Goal: Task Accomplishment & Management: Use online tool/utility

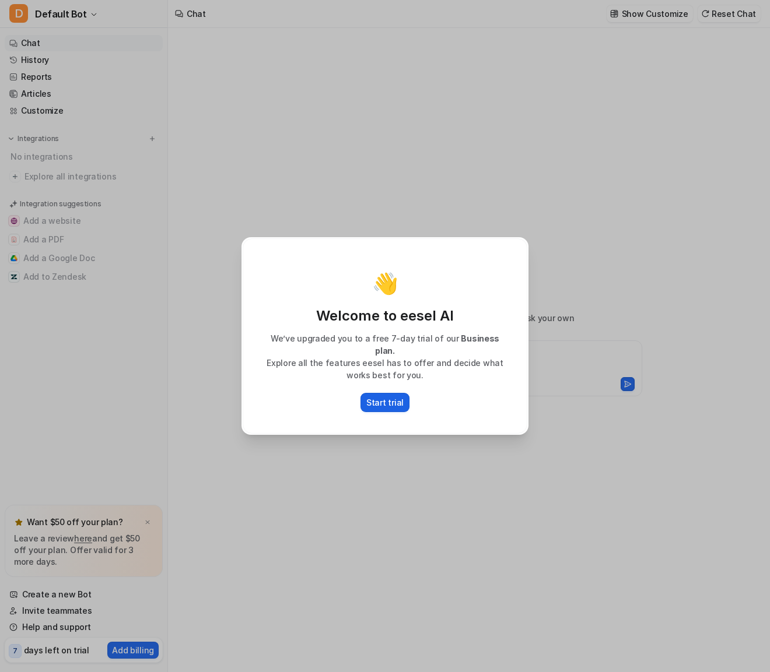
type textarea "**********"
click at [384, 397] on p "Start trial" at bounding box center [384, 403] width 37 height 12
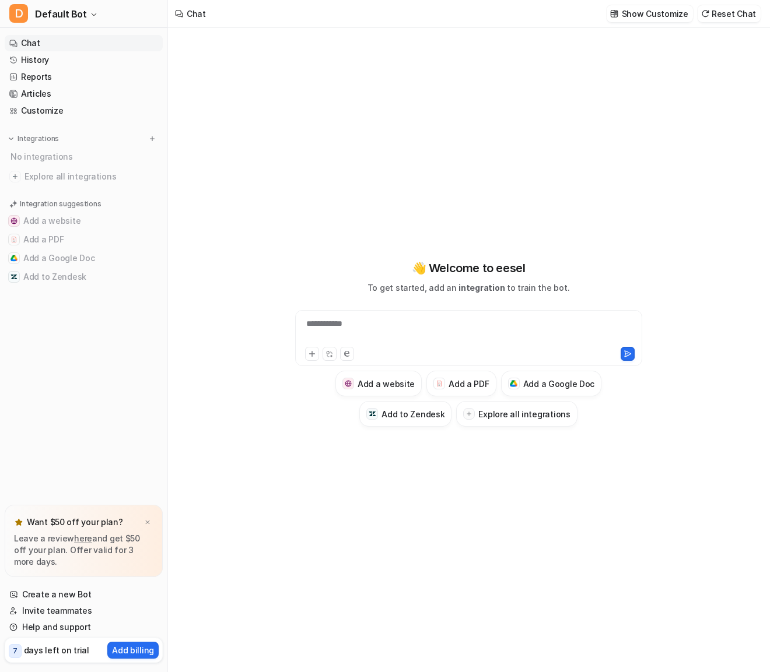
click at [192, 13] on div "Chat" at bounding box center [196, 14] width 19 height 12
click at [15, 175] on img at bounding box center [15, 177] width 12 height 12
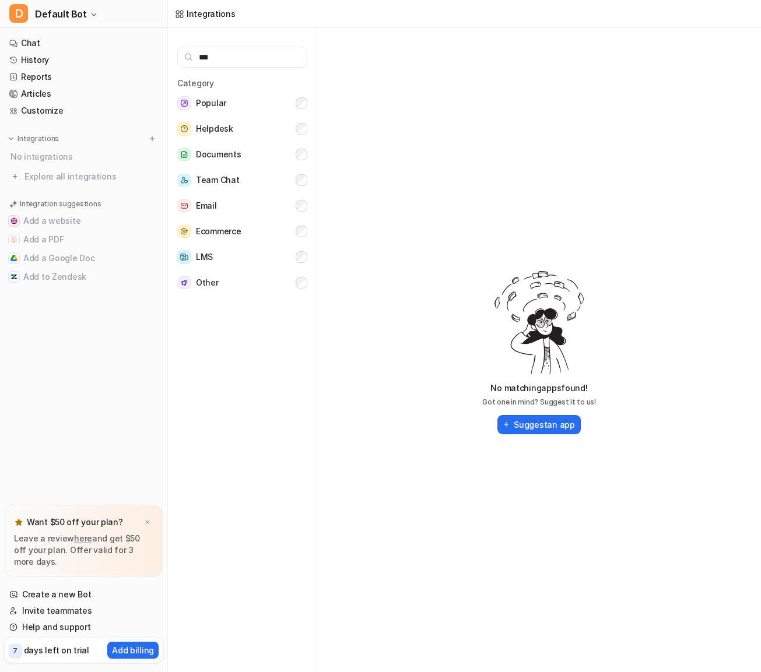
type input "***"
click at [84, 408] on nav "Chat History Reports Articles Customize Integrations No integrations Explore al…" at bounding box center [83, 262] width 167 height 465
click at [52, 3] on button "D Default Bot" at bounding box center [83, 14] width 167 height 28
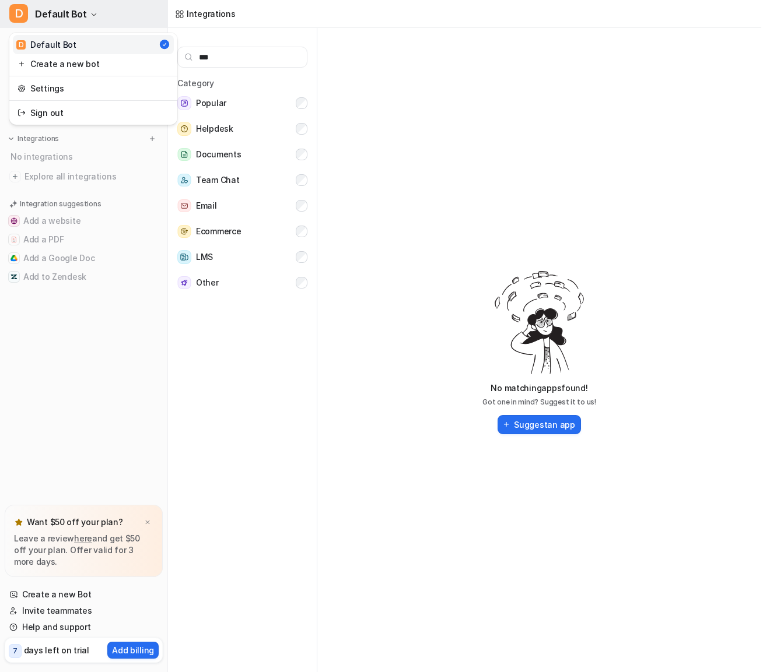
click at [52, 3] on button "D Default Bot" at bounding box center [83, 14] width 167 height 28
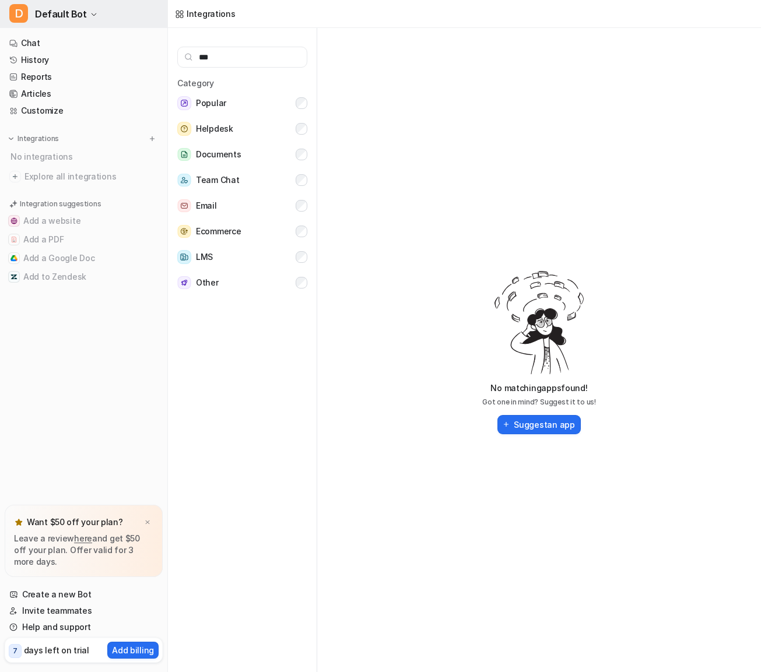
click at [52, 3] on button "D Default Bot" at bounding box center [83, 14] width 167 height 28
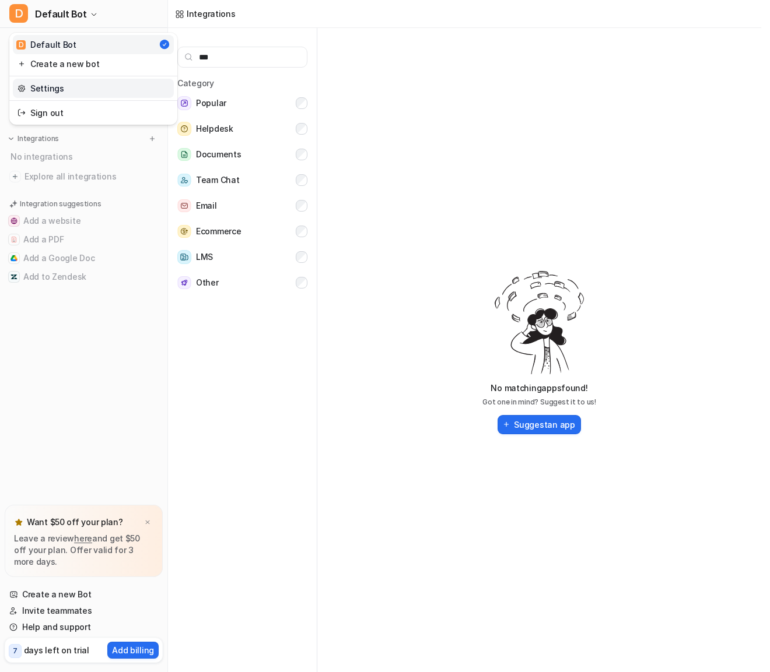
click at [43, 80] on link "Settings" at bounding box center [93, 88] width 161 height 19
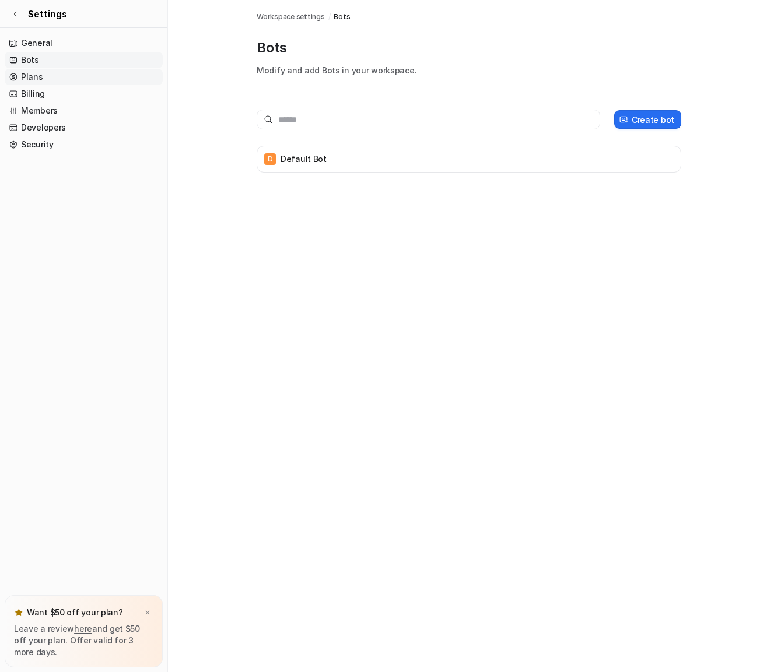
click at [30, 76] on link "Plans" at bounding box center [84, 77] width 158 height 16
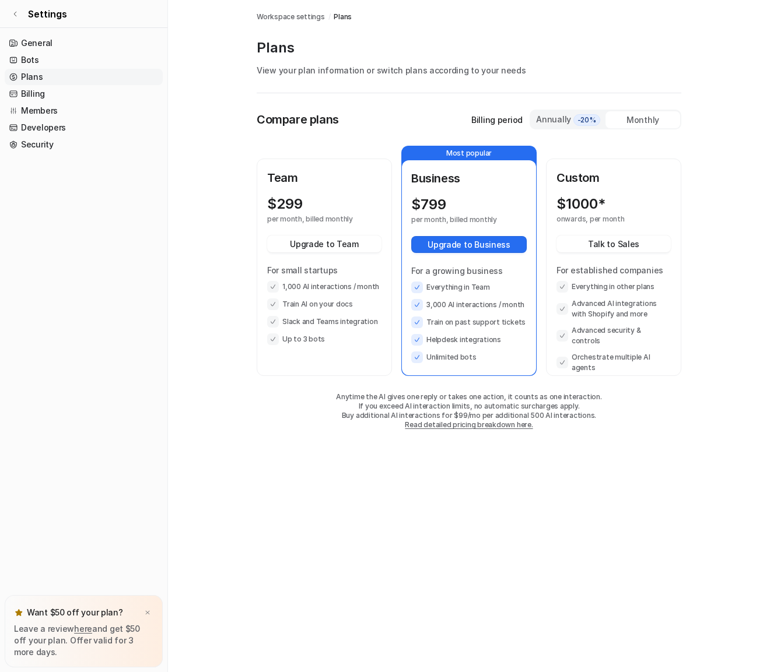
click at [34, 77] on link "Plans" at bounding box center [84, 77] width 158 height 16
click at [317, 211] on div "$ 299" at bounding box center [313, 204] width 93 height 16
click at [313, 242] on button "Upgrade to Team" at bounding box center [324, 244] width 114 height 17
click at [148, 611] on img at bounding box center [147, 613] width 7 height 8
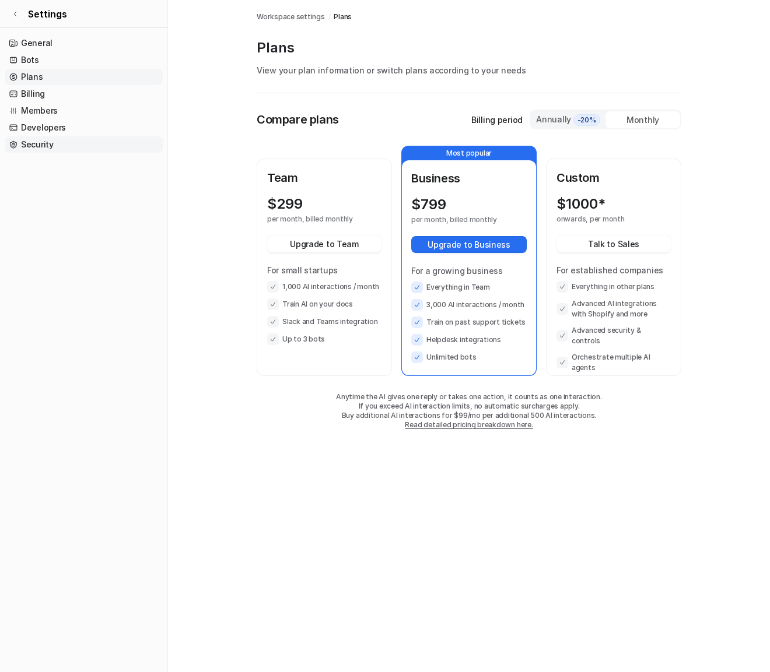
click at [41, 146] on link "Security" at bounding box center [84, 144] width 158 height 16
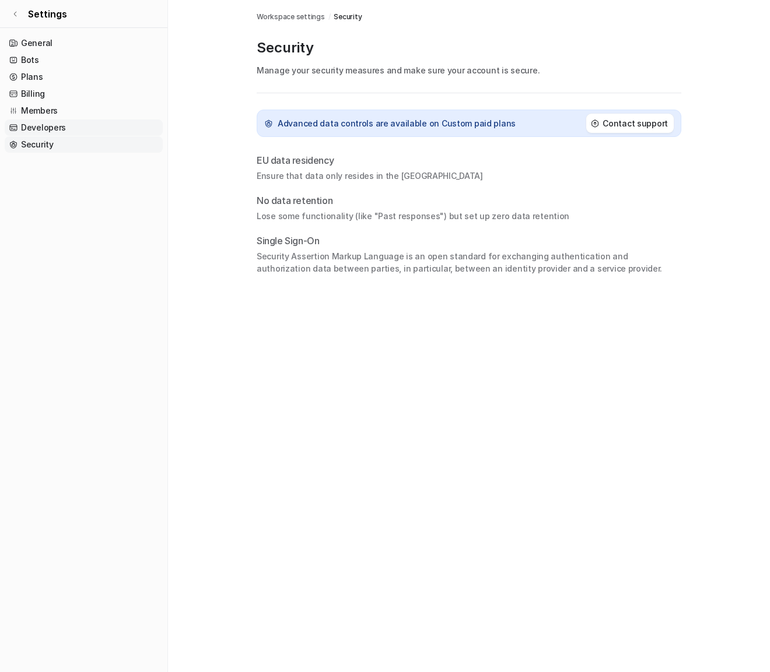
click at [39, 125] on link "Developers" at bounding box center [84, 128] width 158 height 16
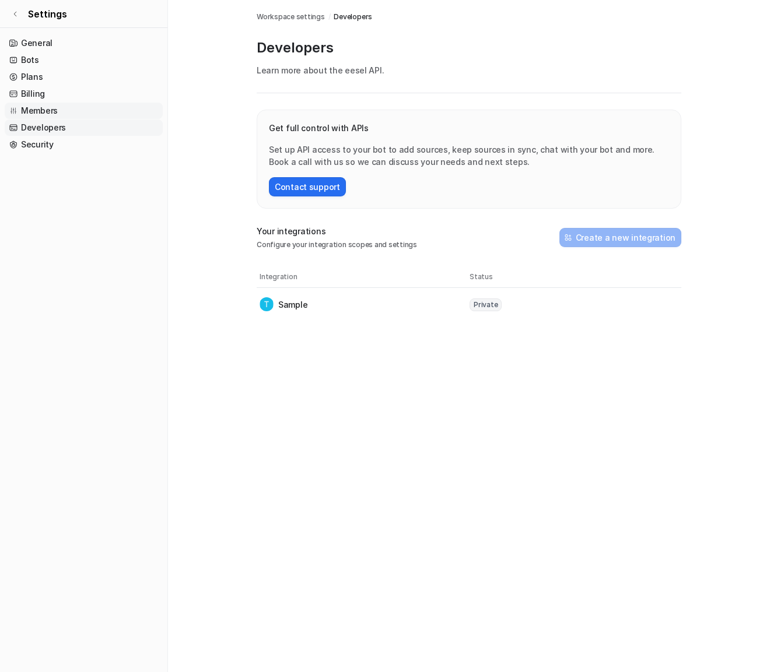
click at [43, 106] on link "Members" at bounding box center [84, 111] width 158 height 16
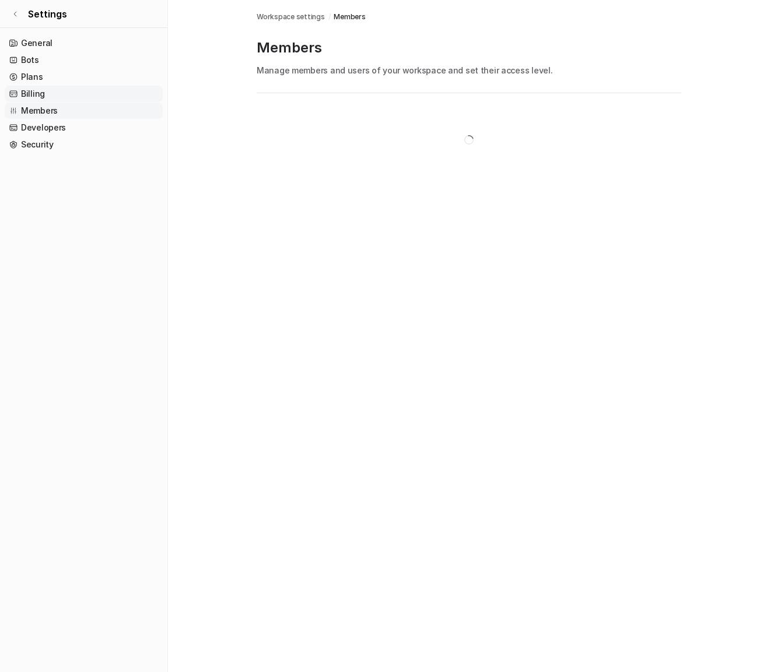
click at [37, 94] on link "Billing" at bounding box center [84, 94] width 158 height 16
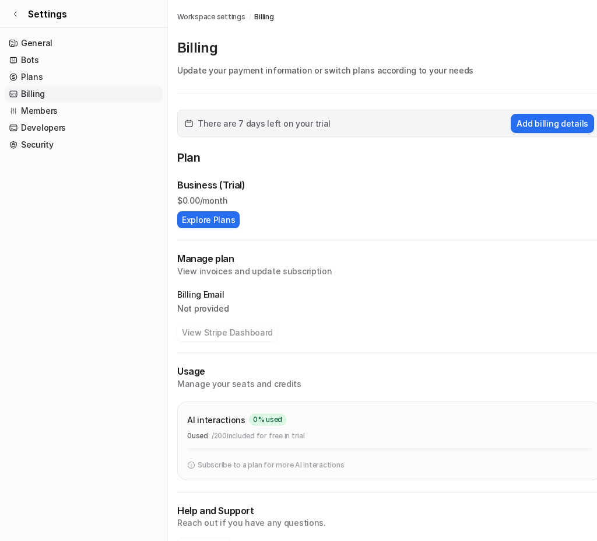
scroll to position [2, 0]
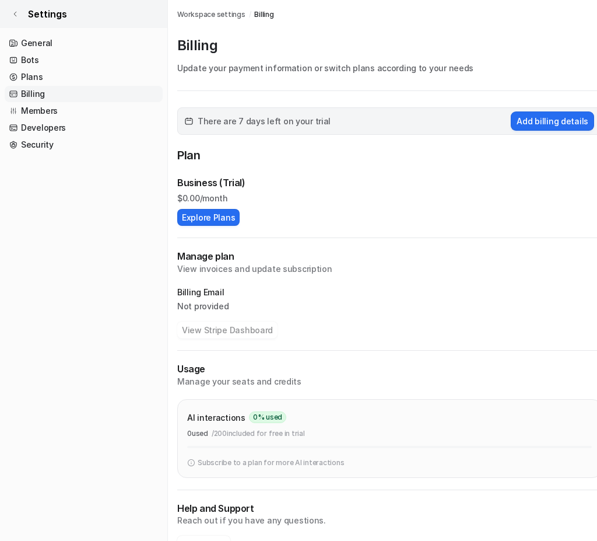
click at [12, 9] on link "Settings" at bounding box center [83, 14] width 167 height 28
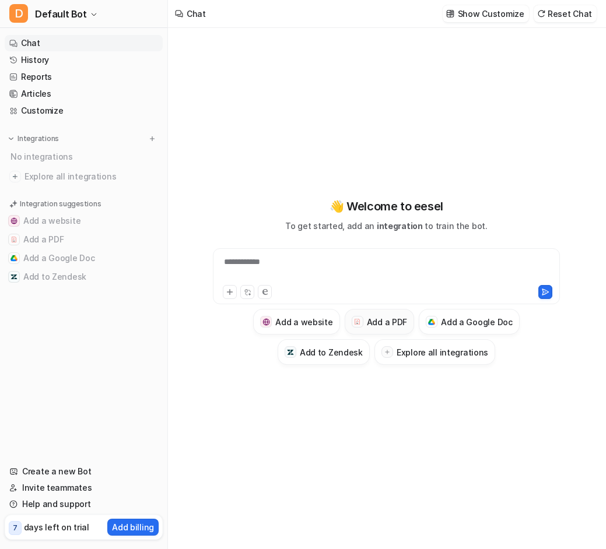
click at [383, 322] on h3 "Add a PDF" at bounding box center [387, 322] width 40 height 12
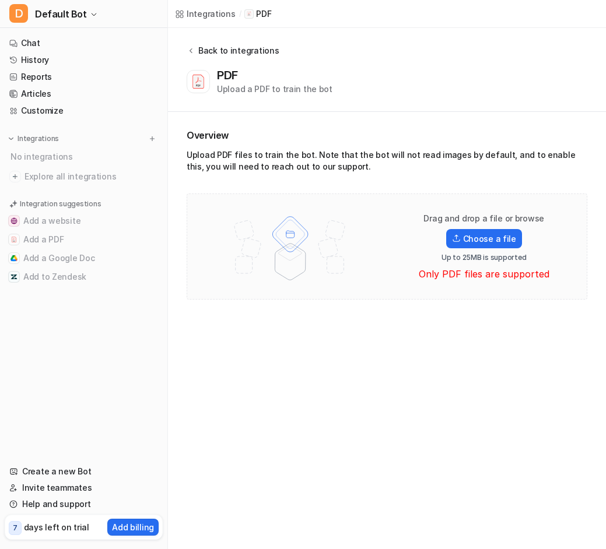
click at [190, 50] on icon at bounding box center [191, 50] width 3 height 5
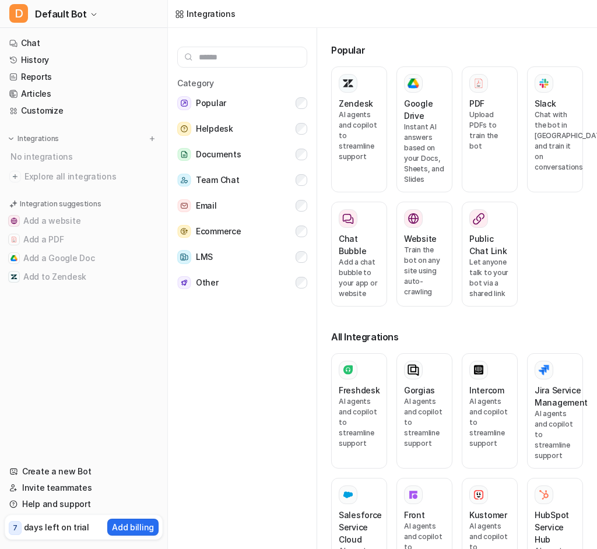
click at [192, 49] on input "text" at bounding box center [242, 57] width 130 height 21
click at [29, 40] on link "Chat" at bounding box center [84, 43] width 158 height 16
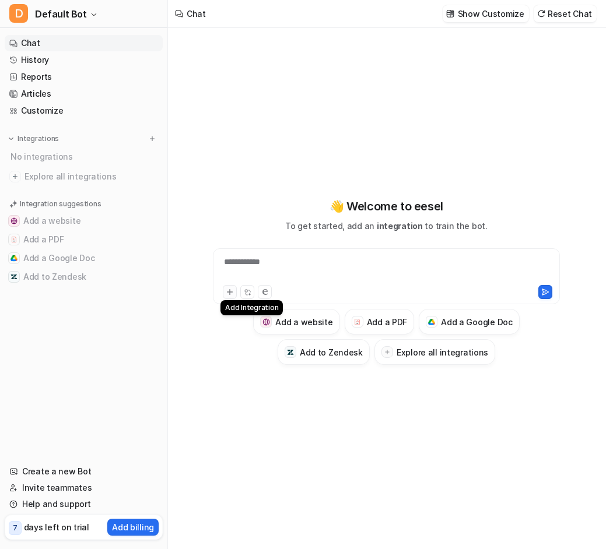
click at [231, 295] on icon at bounding box center [230, 292] width 8 height 8
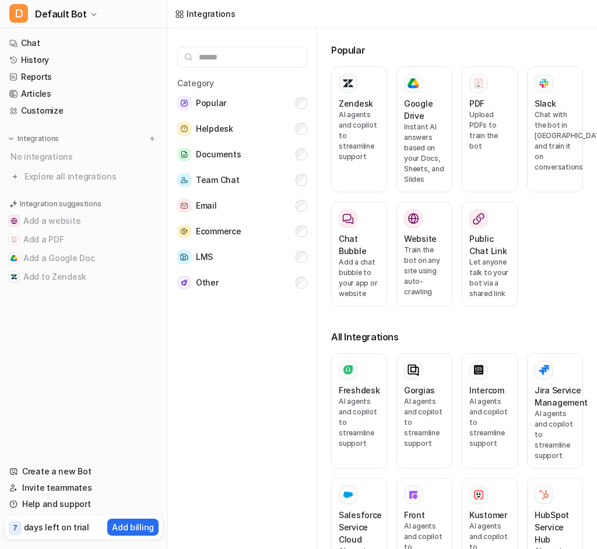
click at [55, 382] on nav "Chat History Reports Articles Customize Integrations No integrations Explore al…" at bounding box center [83, 237] width 167 height 415
click at [50, 4] on button "D Default Bot" at bounding box center [83, 14] width 167 height 28
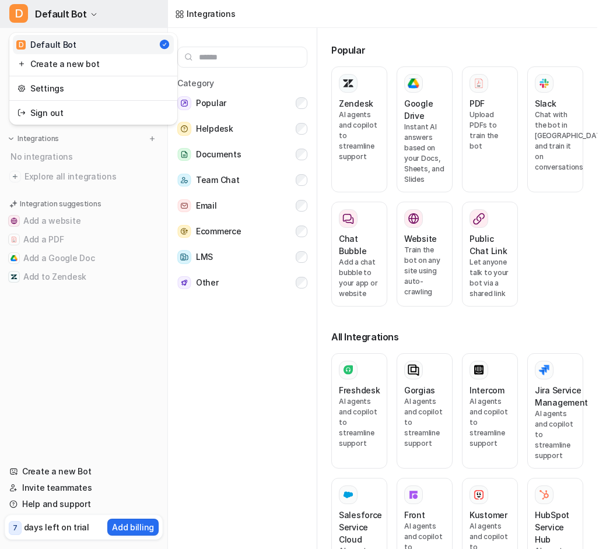
click at [50, 4] on button "D Default Bot" at bounding box center [83, 14] width 167 height 28
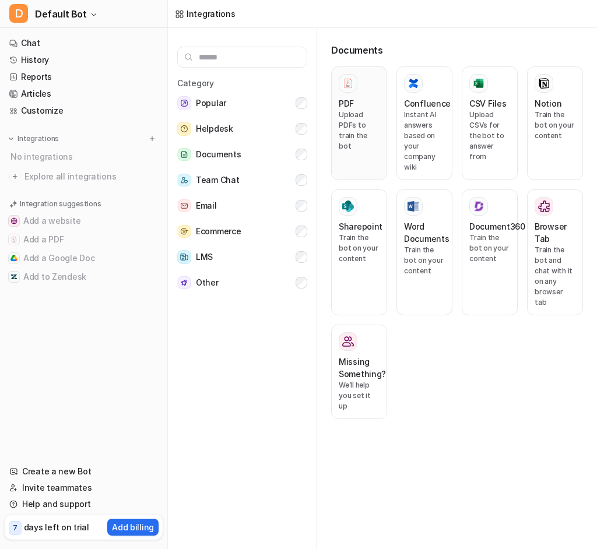
click at [363, 131] on p "Upload PDFs to train the bot" at bounding box center [359, 131] width 41 height 42
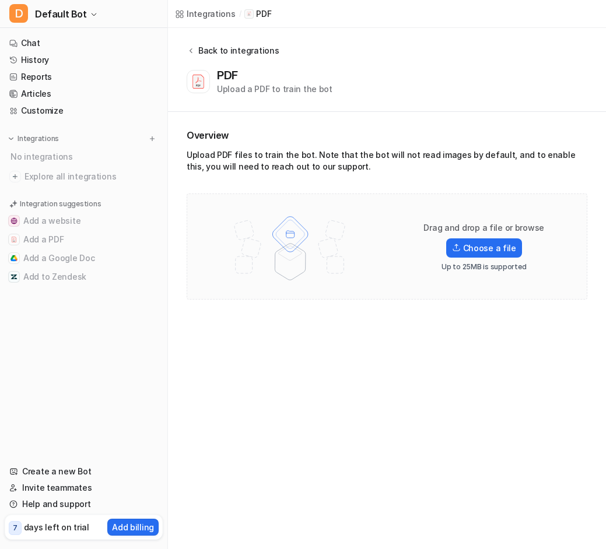
click at [191, 50] on icon at bounding box center [191, 50] width 3 height 5
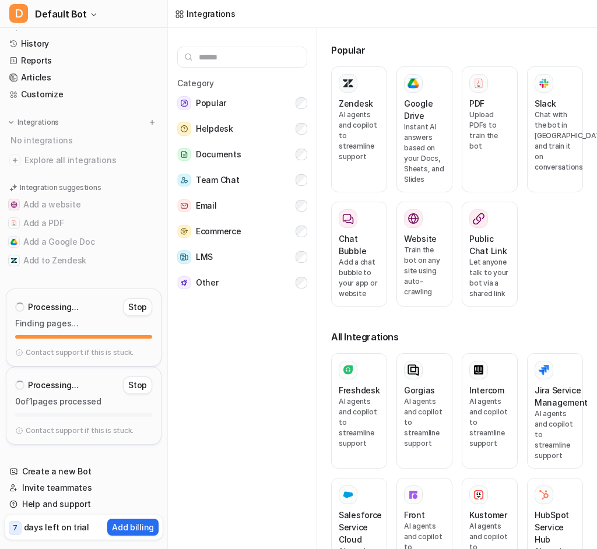
scroll to position [5, 0]
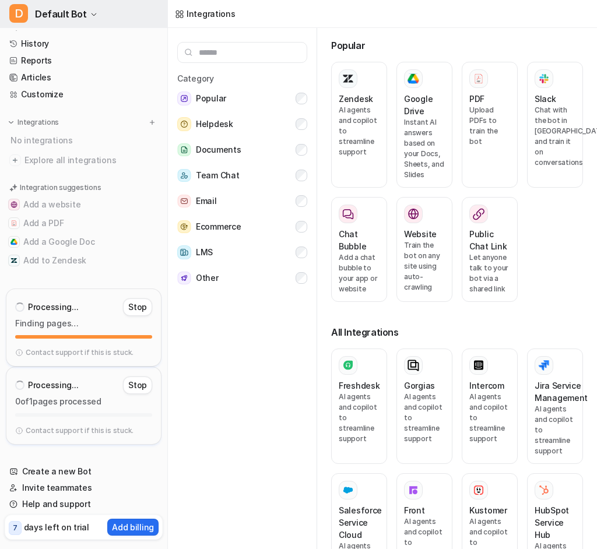
click at [47, 11] on span "Default Bot" at bounding box center [61, 14] width 52 height 16
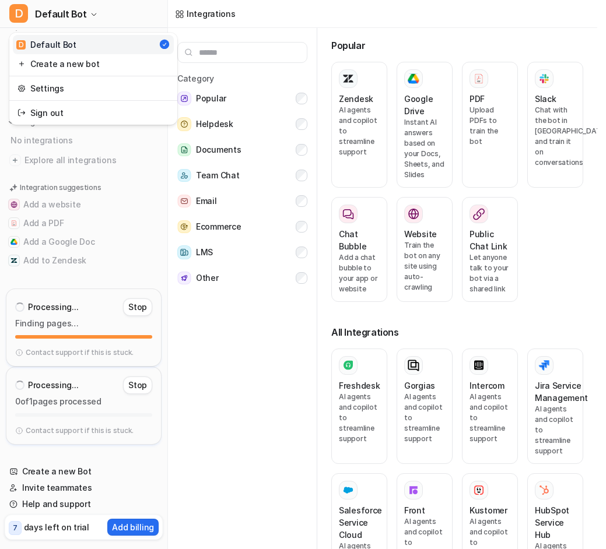
click at [53, 51] on link "D Default Bot" at bounding box center [93, 44] width 161 height 19
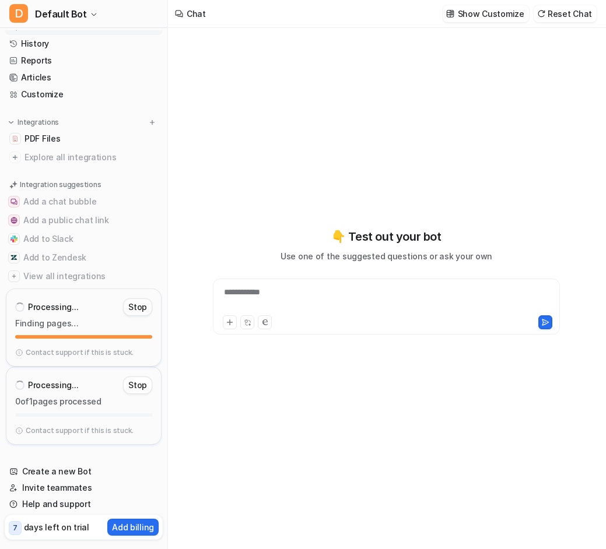
click at [141, 307] on p "Stop" at bounding box center [137, 307] width 19 height 12
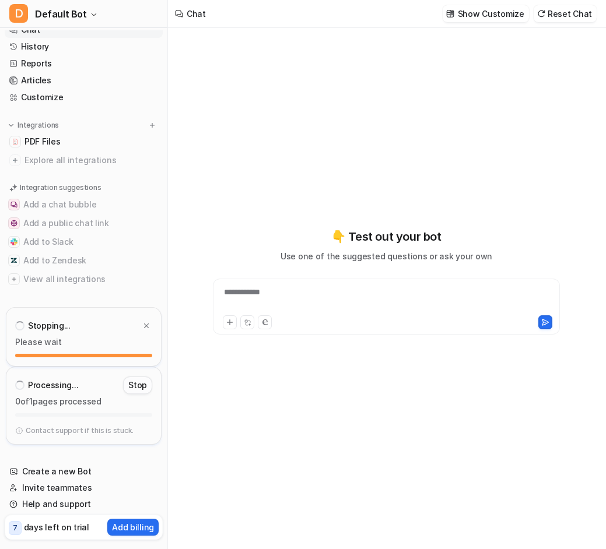
click at [142, 384] on p "Stop" at bounding box center [137, 386] width 19 height 12
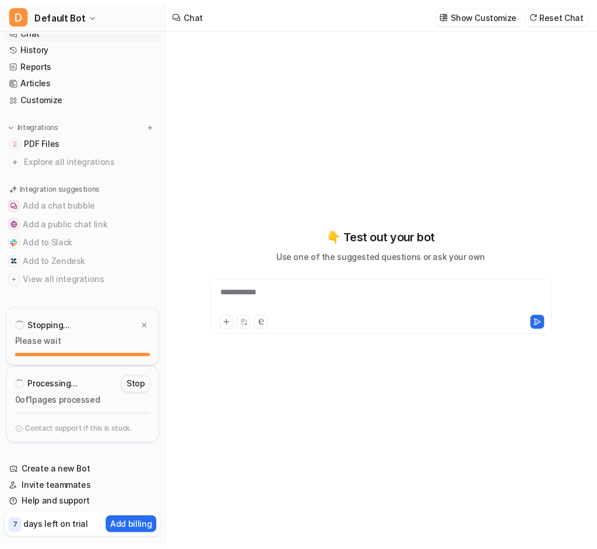
scroll to position [0, 0]
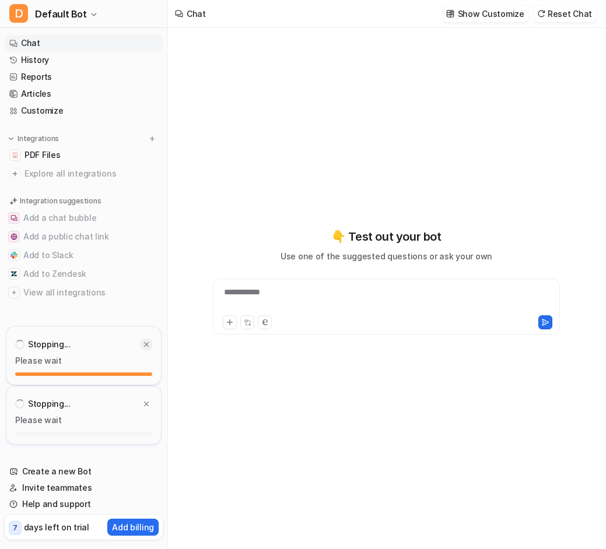
click at [146, 346] on icon at bounding box center [146, 345] width 8 height 8
click at [145, 403] on icon at bounding box center [146, 404] width 5 height 5
click at [41, 144] on button "Integrations" at bounding box center [34, 139] width 58 height 12
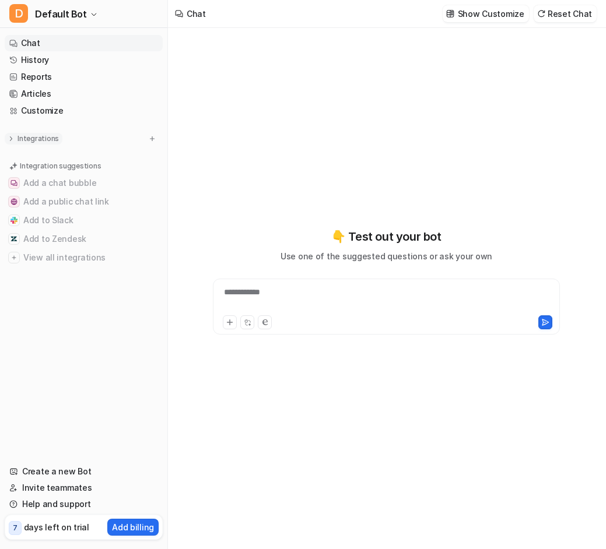
click at [38, 139] on p "Integrations" at bounding box center [37, 138] width 41 height 9
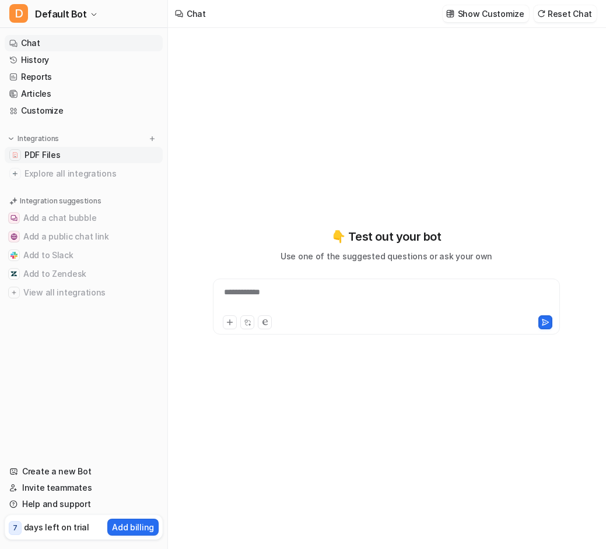
click at [40, 150] on span "PDF Files" at bounding box center [42, 155] width 36 height 12
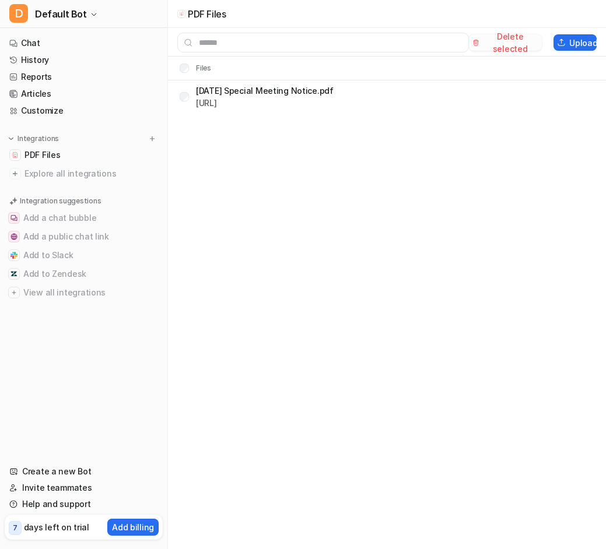
click at [516, 37] on button "Delete selected" at bounding box center [505, 42] width 73 height 16
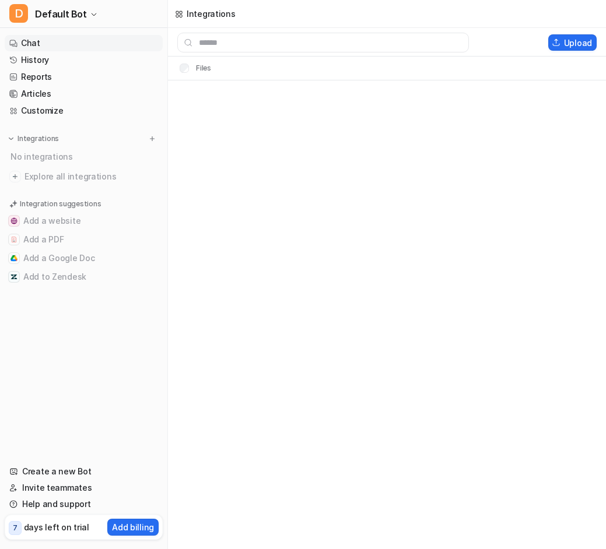
click at [29, 46] on link "Chat" at bounding box center [84, 43] width 158 height 16
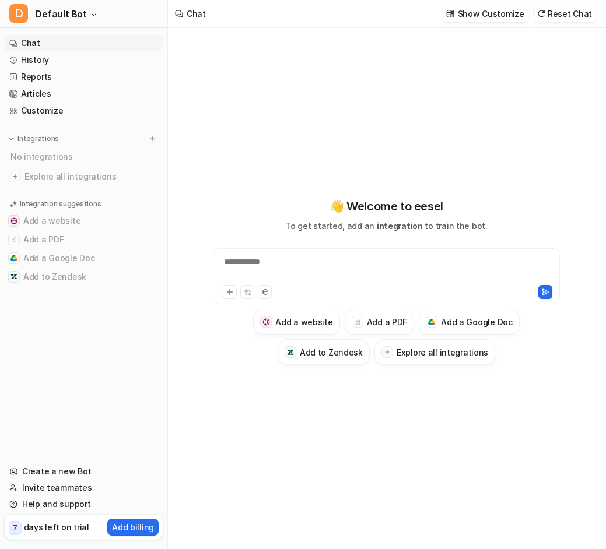
click at [304, 286] on div at bounding box center [305, 292] width 165 height 14
click at [301, 278] on div "**********" at bounding box center [386, 269] width 341 height 27
click at [549, 286] on button at bounding box center [545, 292] width 14 height 14
click at [348, 273] on div "**********" at bounding box center [386, 269] width 341 height 27
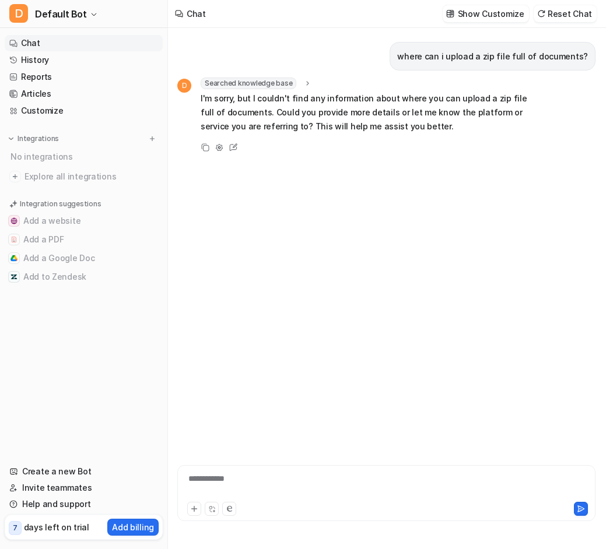
click at [269, 485] on div "**********" at bounding box center [386, 486] width 412 height 27
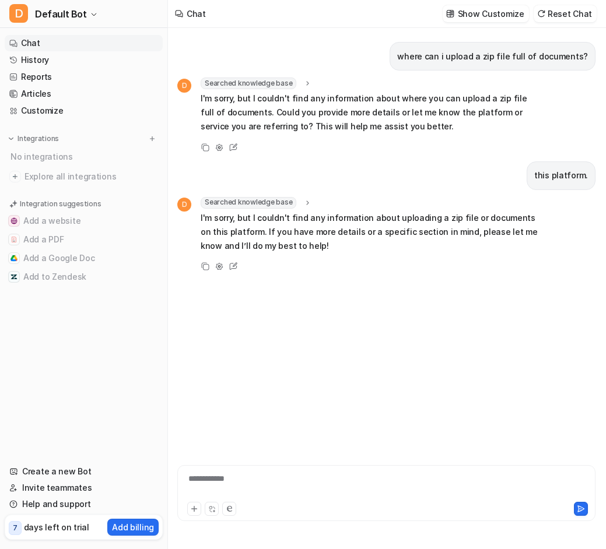
click at [109, 340] on nav "Chat History Reports Articles Customize Integrations No integrations Explore al…" at bounding box center [83, 237] width 167 height 415
click at [38, 76] on link "Reports" at bounding box center [84, 77] width 158 height 16
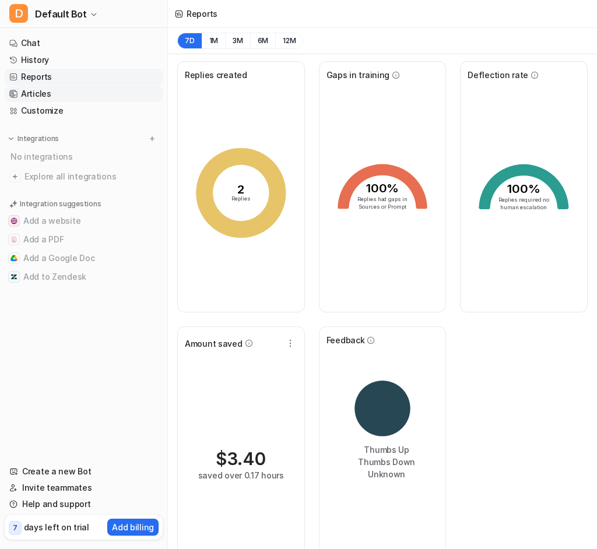
click at [34, 93] on link "Articles" at bounding box center [84, 94] width 158 height 16
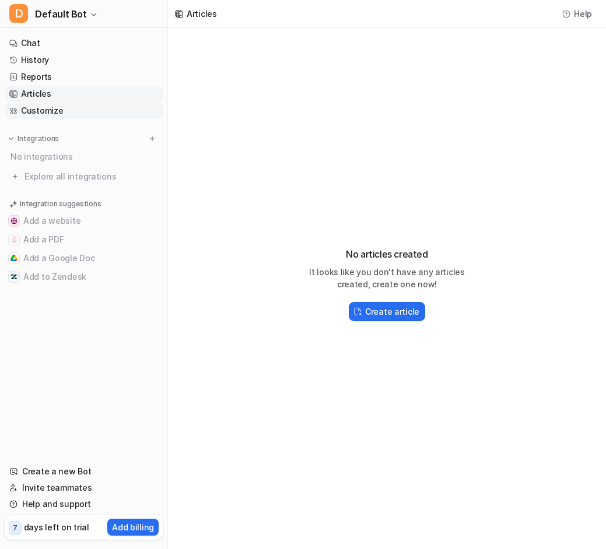
click at [33, 112] on link "Customize" at bounding box center [84, 111] width 158 height 16
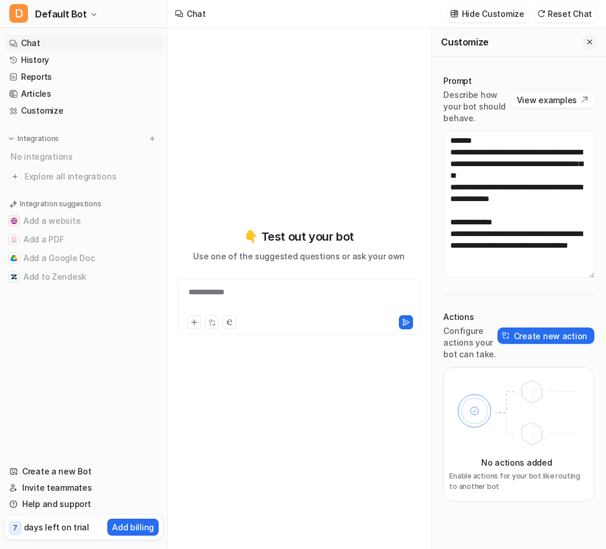
click at [589, 40] on icon "Close flyout" at bounding box center [589, 42] width 8 height 8
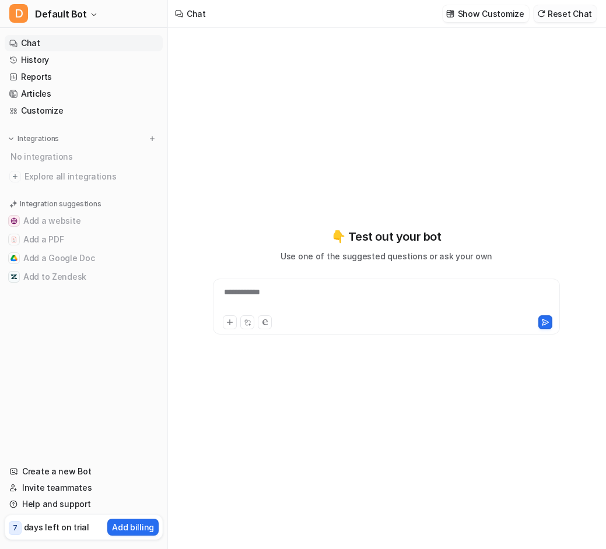
click at [563, 12] on button "Reset Chat" at bounding box center [565, 13] width 63 height 17
click at [497, 13] on p "Show Customize" at bounding box center [491, 14] width 66 height 12
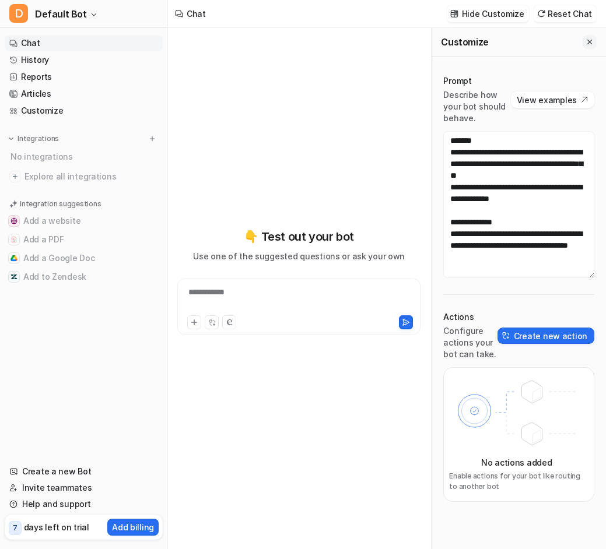
click at [591, 41] on icon "Close flyout" at bounding box center [589, 42] width 5 height 5
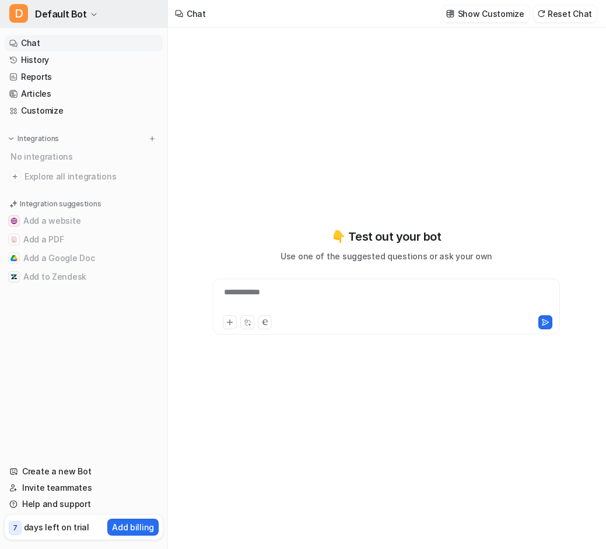
click at [90, 11] on icon "button" at bounding box center [93, 14] width 7 height 7
click at [186, 14] on div "Chat" at bounding box center [190, 14] width 45 height 28
click at [64, 90] on link "Articles" at bounding box center [84, 94] width 158 height 16
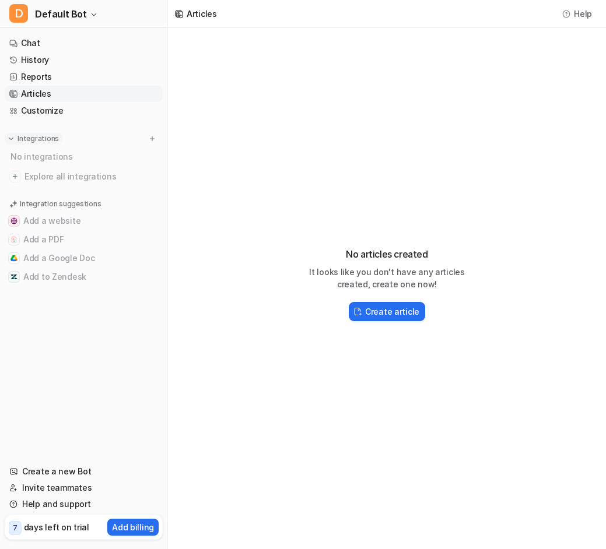
click at [45, 141] on p "Integrations" at bounding box center [37, 138] width 41 height 9
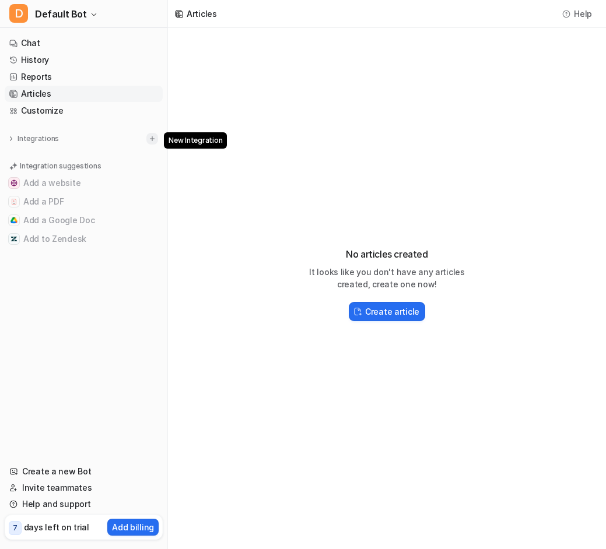
click at [157, 139] on button at bounding box center [152, 139] width 12 height 12
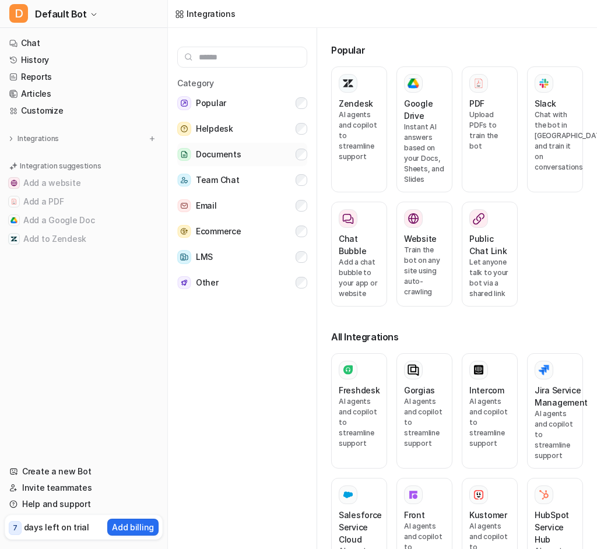
click at [202, 151] on span "Documents" at bounding box center [218, 155] width 45 height 14
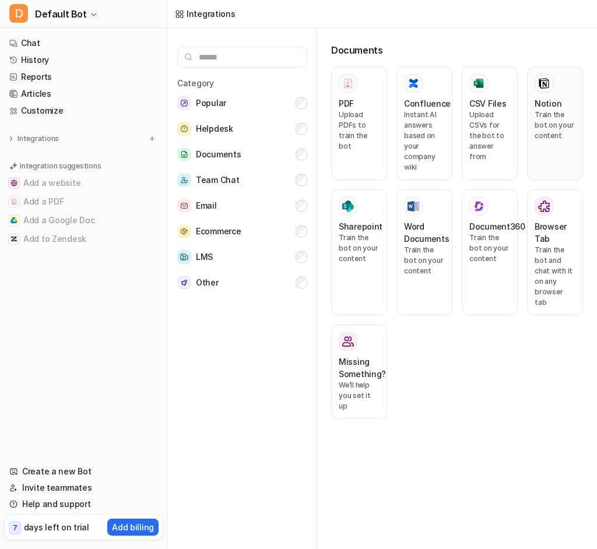
click at [551, 125] on p "Train the bot on your content" at bounding box center [555, 125] width 41 height 31
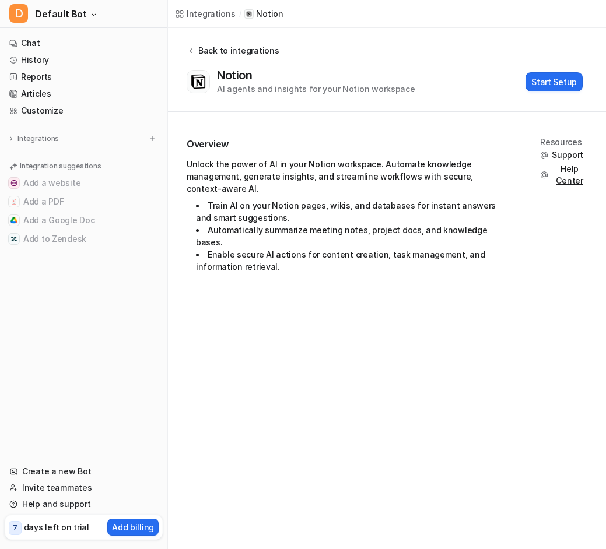
click at [202, 48] on div "Back to integrations" at bounding box center [237, 50] width 84 height 12
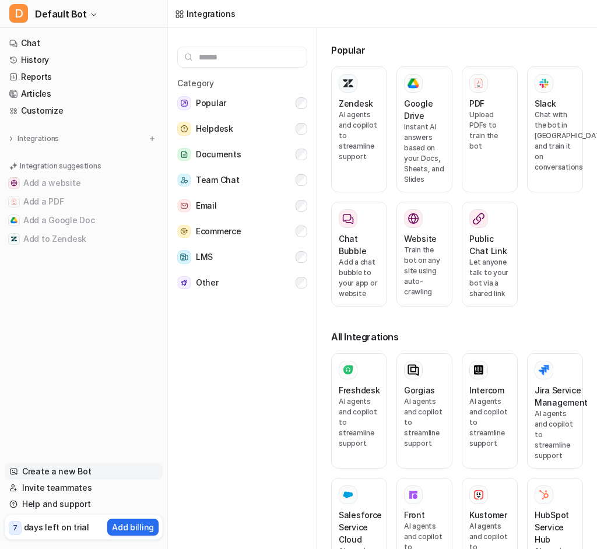
click at [72, 471] on link "Create a new Bot" at bounding box center [84, 472] width 158 height 16
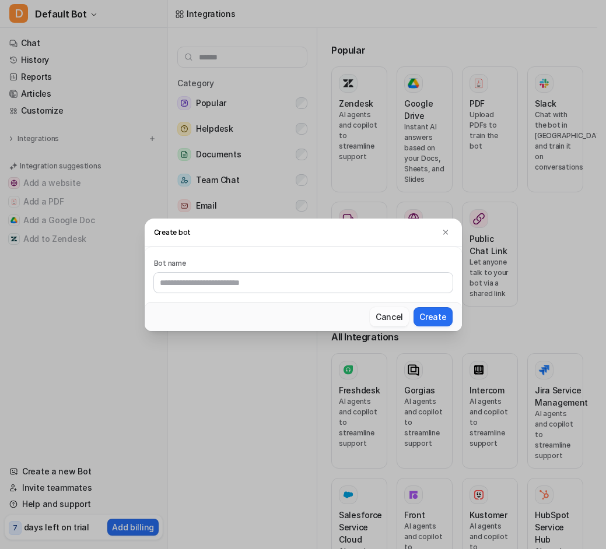
click at [384, 317] on button "Cancel" at bounding box center [389, 316] width 39 height 19
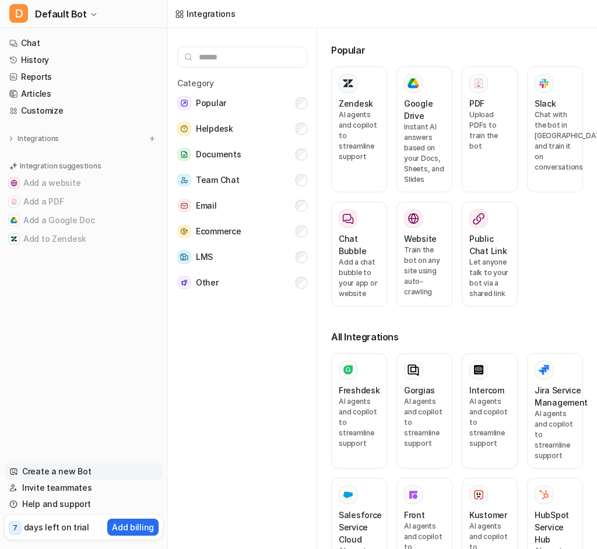
click at [48, 473] on link "Create a new Bot" at bounding box center [84, 472] width 158 height 16
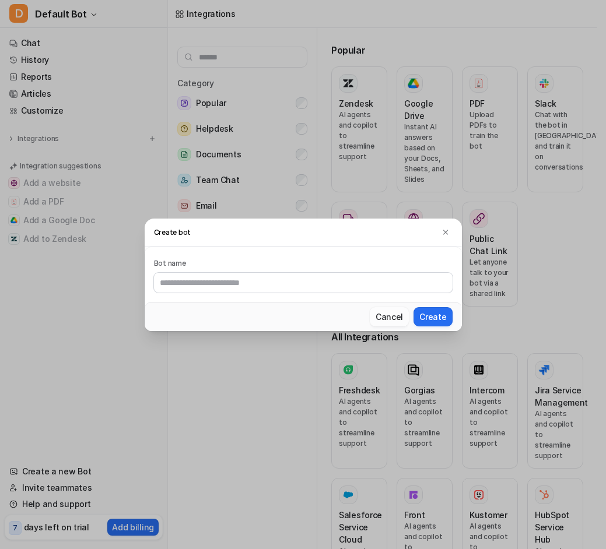
click at [390, 318] on button "Cancel" at bounding box center [389, 316] width 39 height 19
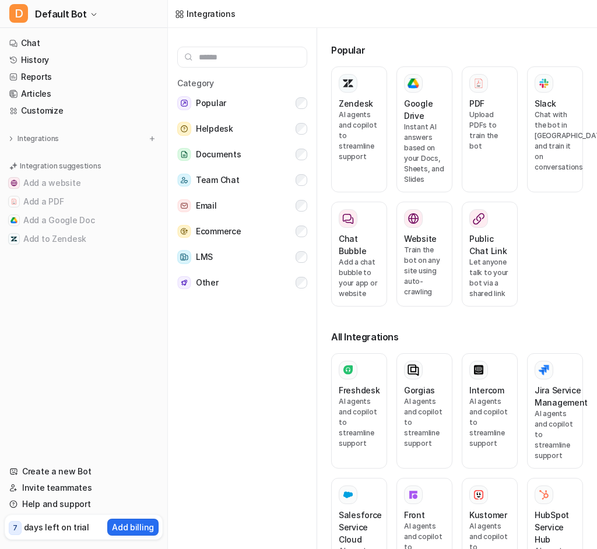
scroll to position [5, 0]
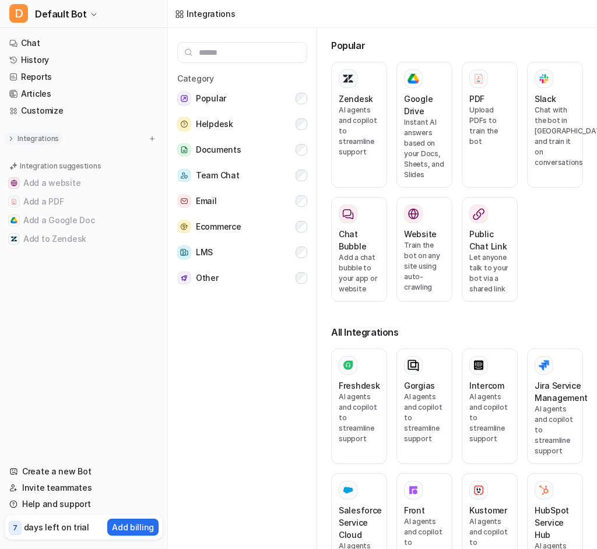
click at [13, 137] on img at bounding box center [11, 139] width 8 height 8
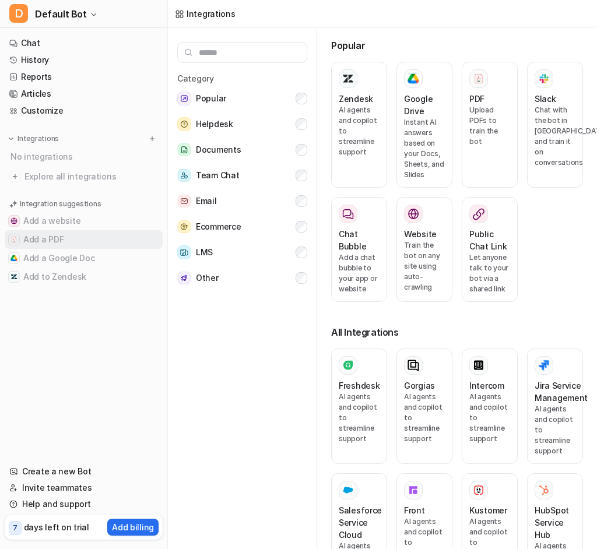
click at [34, 238] on button "Add a PDF" at bounding box center [84, 239] width 158 height 19
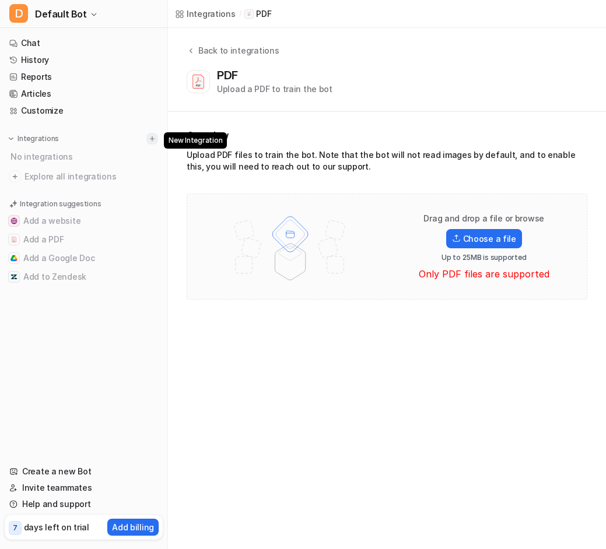
click at [153, 136] on img at bounding box center [152, 139] width 8 height 8
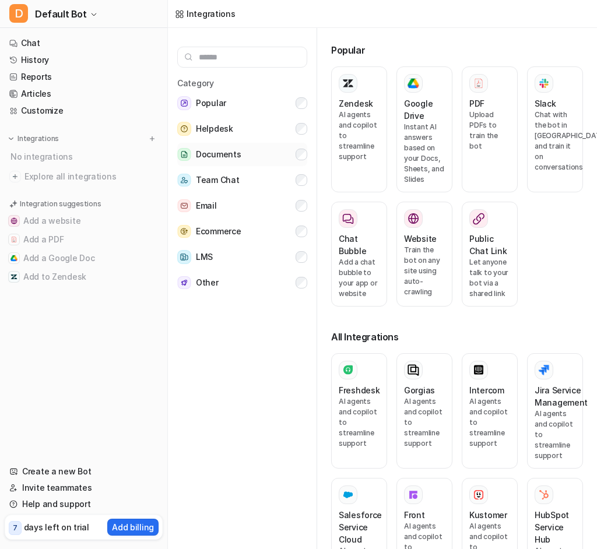
click at [227, 150] on span "Documents" at bounding box center [218, 155] width 45 height 14
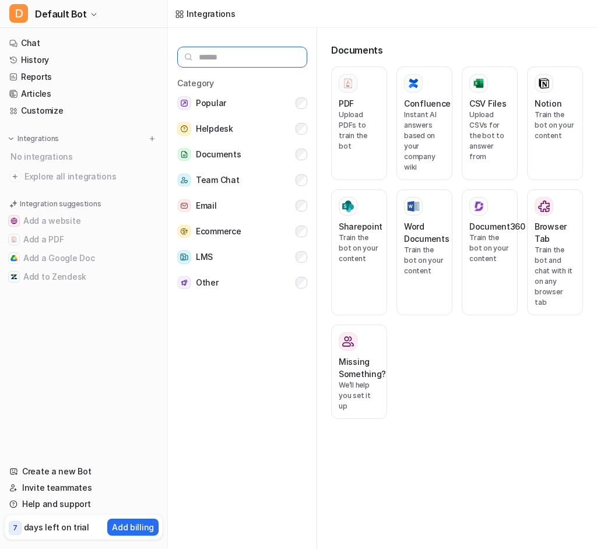
click at [216, 53] on input "text" at bounding box center [242, 57] width 130 height 21
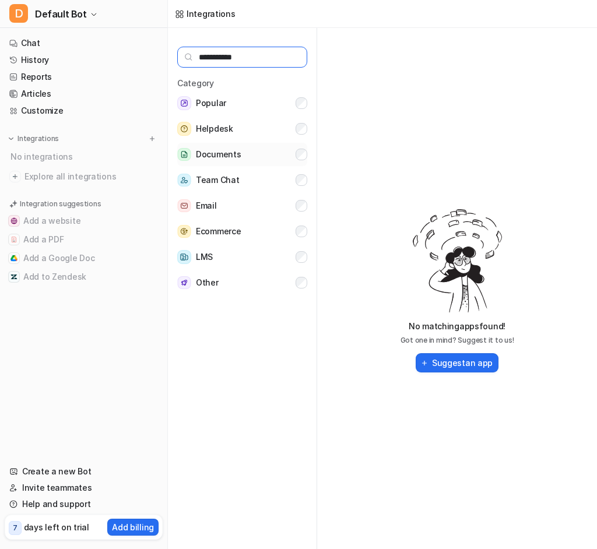
type input "**********"
click at [259, 54] on input "**********" at bounding box center [242, 57] width 130 height 21
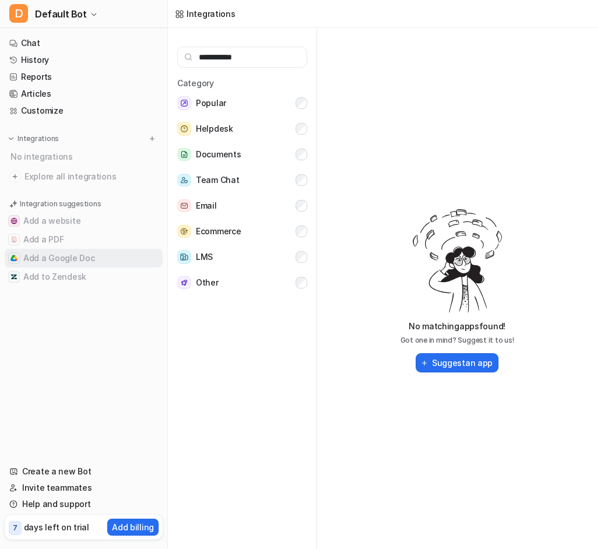
click at [50, 257] on button "Add a Google Doc" at bounding box center [84, 258] width 158 height 19
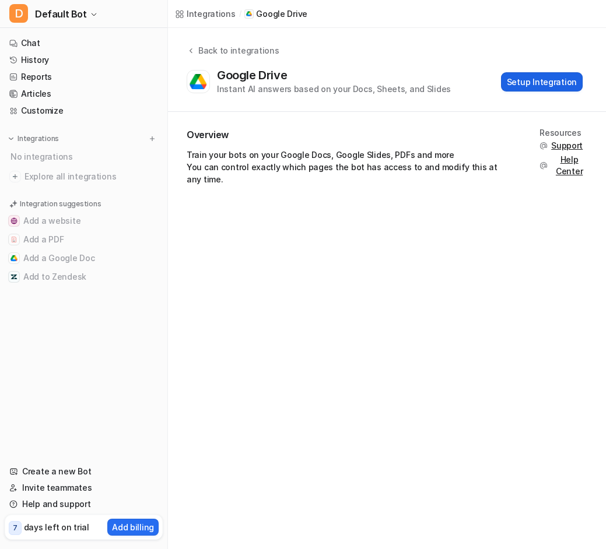
click at [528, 85] on button "Setup Integration" at bounding box center [542, 81] width 82 height 19
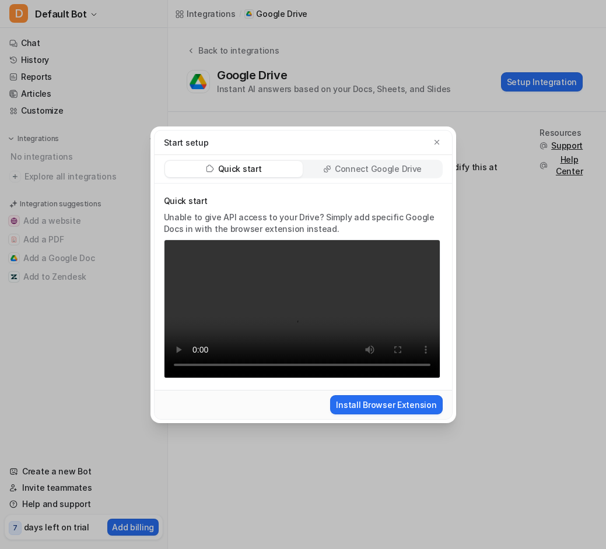
click at [364, 163] on p "Connect Google Drive" at bounding box center [378, 169] width 87 height 12
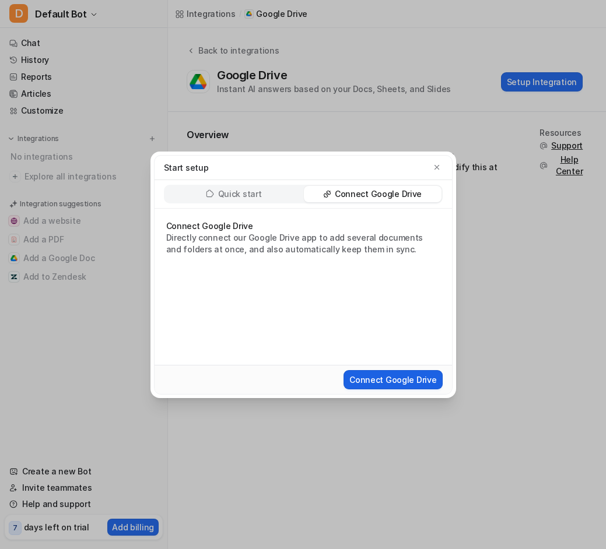
click at [396, 379] on button "Connect Google Drive" at bounding box center [392, 379] width 99 height 19
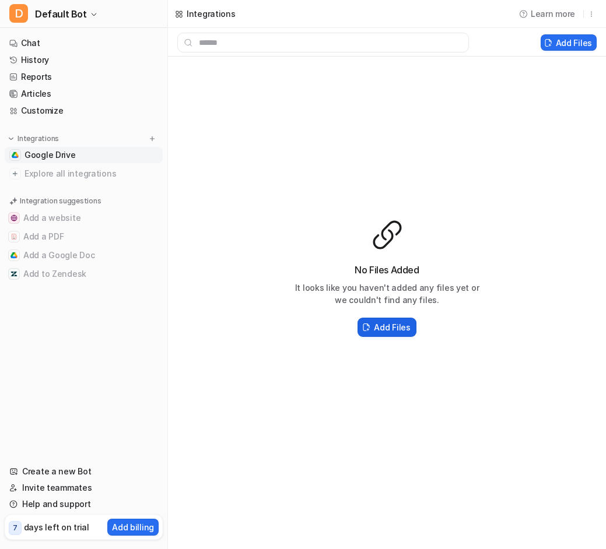
click at [387, 328] on h2 "Add Files" at bounding box center [392, 327] width 36 height 12
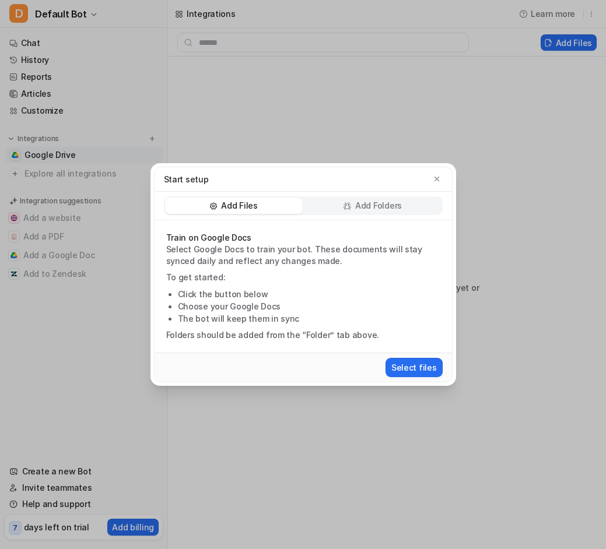
click at [361, 206] on p "Add Folders" at bounding box center [378, 206] width 47 height 12
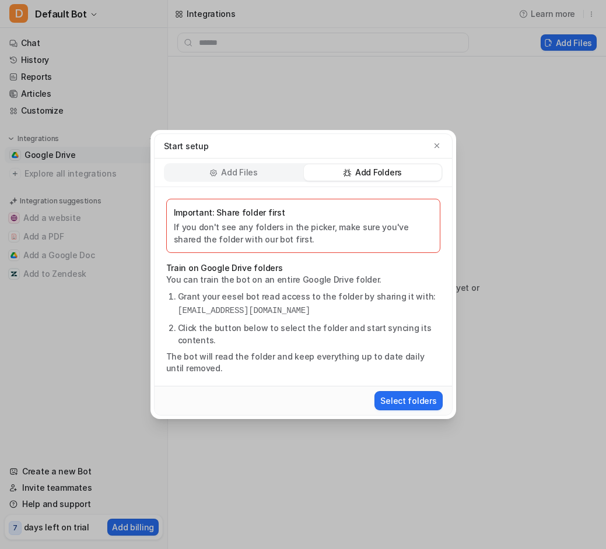
click at [359, 216] on p "Important: Share folder first" at bounding box center [303, 212] width 259 height 12
click at [414, 400] on button "Select folders" at bounding box center [408, 400] width 68 height 19
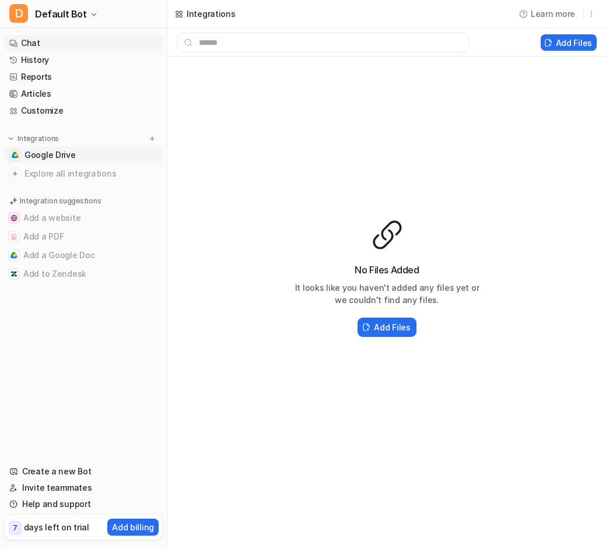
click at [38, 40] on link "Chat" at bounding box center [84, 43] width 158 height 16
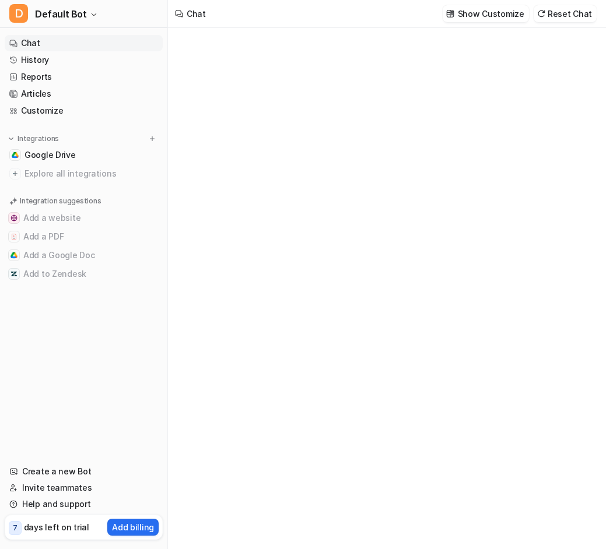
type textarea "**********"
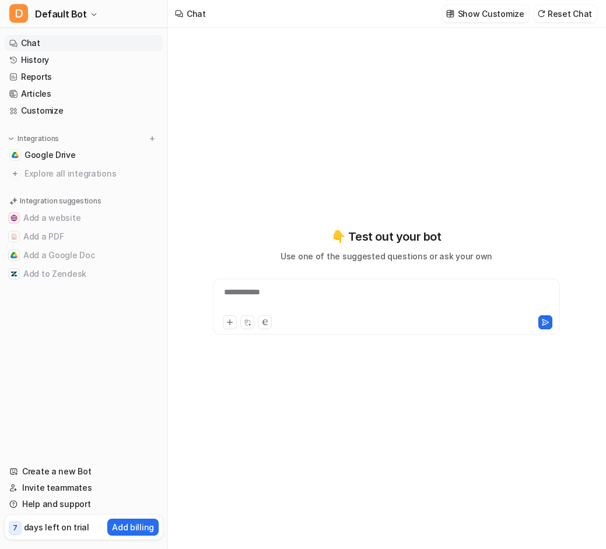
click at [34, 41] on link "Chat" at bounding box center [84, 43] width 158 height 16
click at [50, 156] on span "Google Drive" at bounding box center [49, 155] width 51 height 12
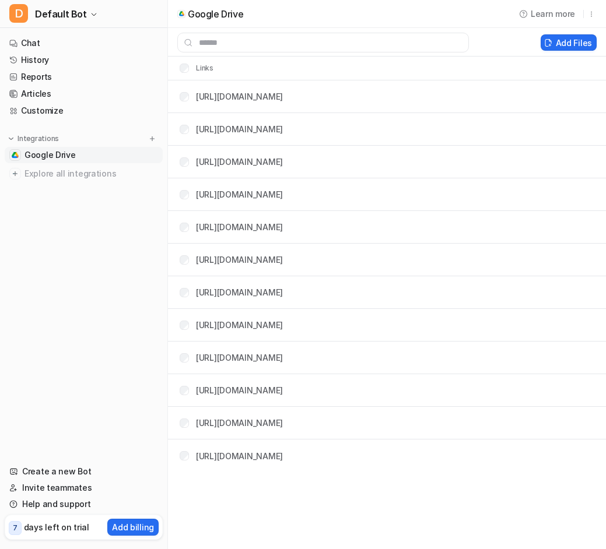
click at [69, 304] on nav "Chat History Reports Articles Customize Integrations Google Drive Explore all i…" at bounding box center [83, 237] width 167 height 415
click at [27, 35] on link "Chat" at bounding box center [84, 43] width 158 height 16
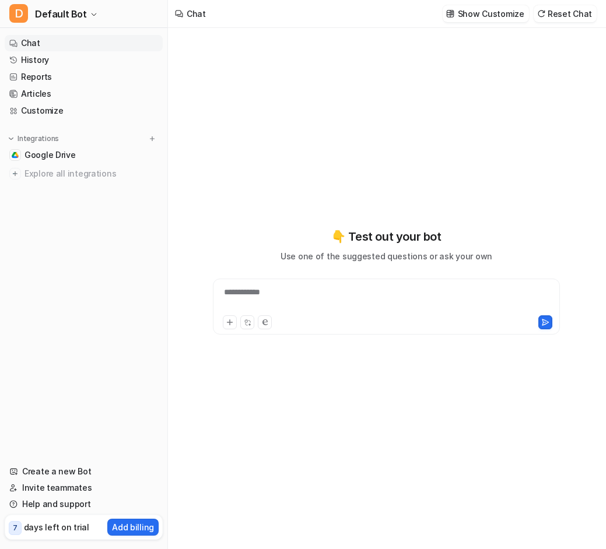
click at [308, 284] on div "**********" at bounding box center [386, 307] width 347 height 56
click at [278, 303] on div "**********" at bounding box center [386, 299] width 341 height 27
click at [26, 91] on link "Articles" at bounding box center [84, 94] width 158 height 16
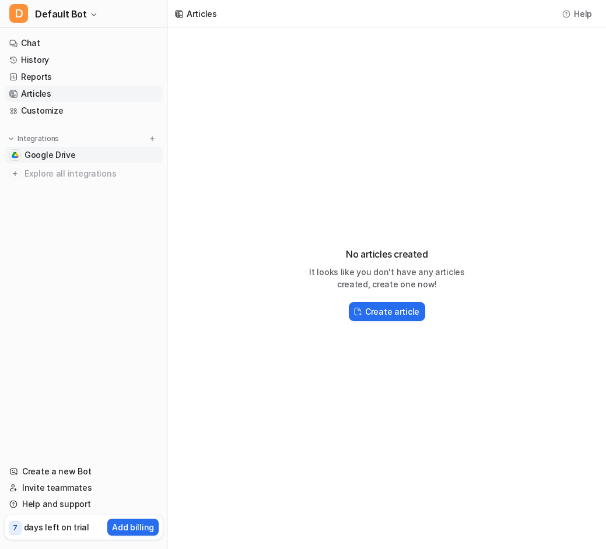
click at [38, 157] on span "Google Drive" at bounding box center [49, 155] width 51 height 12
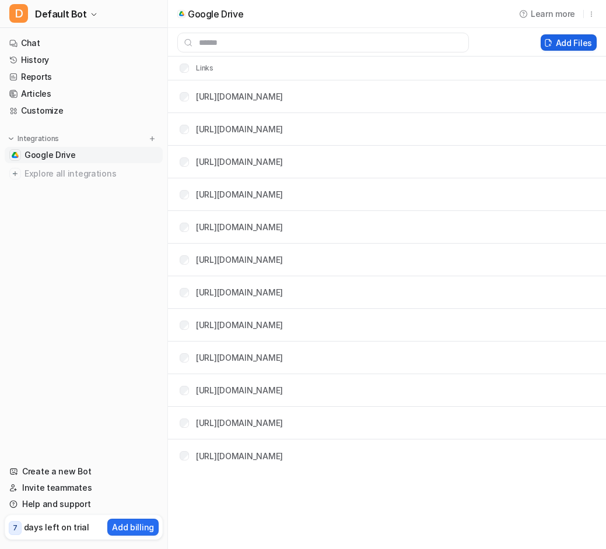
click at [576, 39] on button "Add Files" at bounding box center [569, 42] width 56 height 16
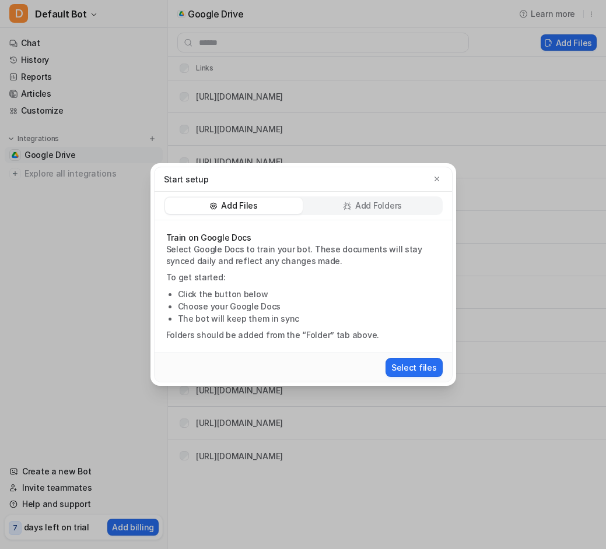
click at [371, 206] on p "Add Folders" at bounding box center [378, 206] width 47 height 12
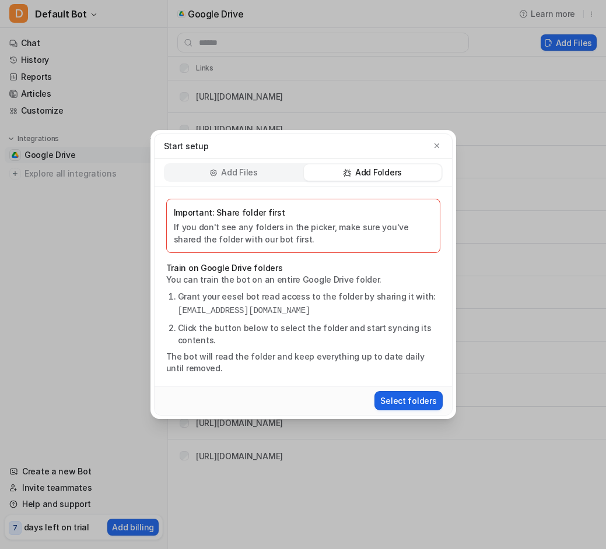
click at [402, 399] on button "Select folders" at bounding box center [408, 400] width 68 height 19
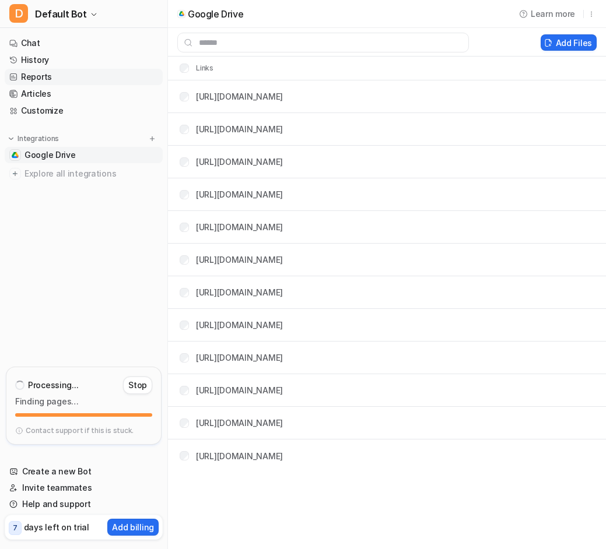
click at [30, 80] on link "Reports" at bounding box center [84, 77] width 158 height 16
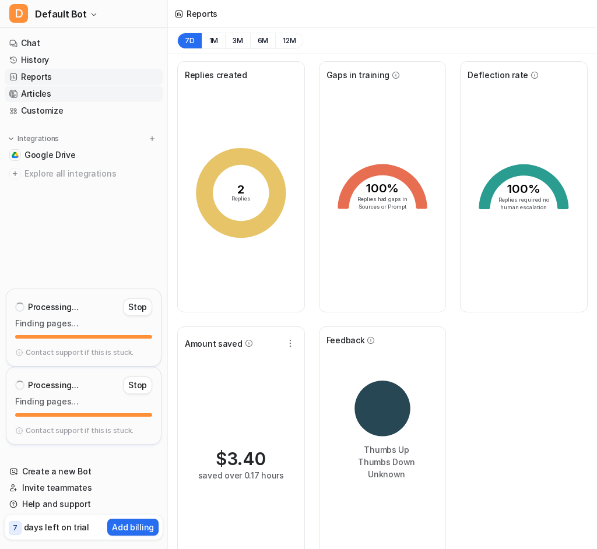
click at [31, 91] on link "Articles" at bounding box center [84, 94] width 158 height 16
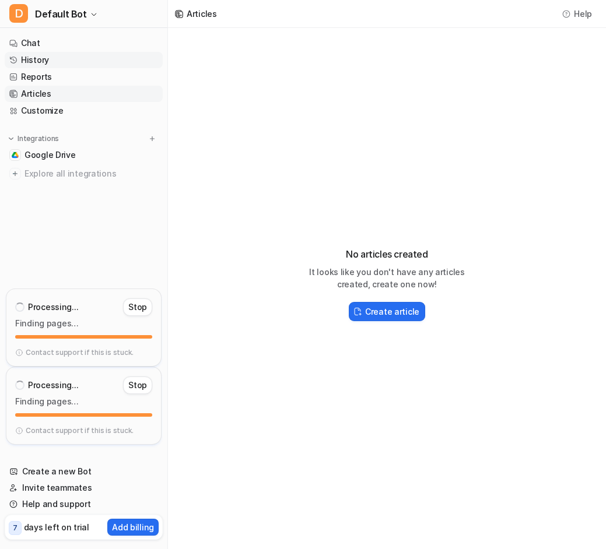
click at [31, 61] on link "History" at bounding box center [84, 60] width 158 height 16
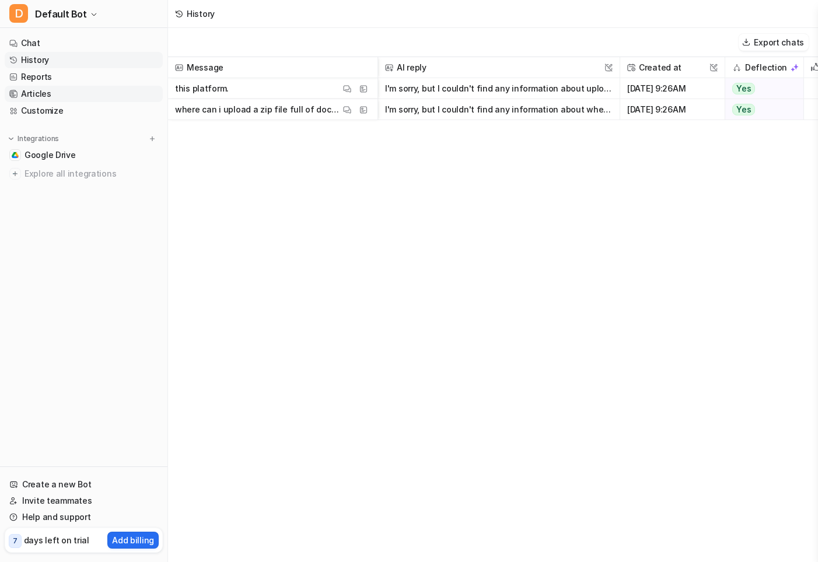
click at [33, 89] on link "Articles" at bounding box center [84, 94] width 158 height 16
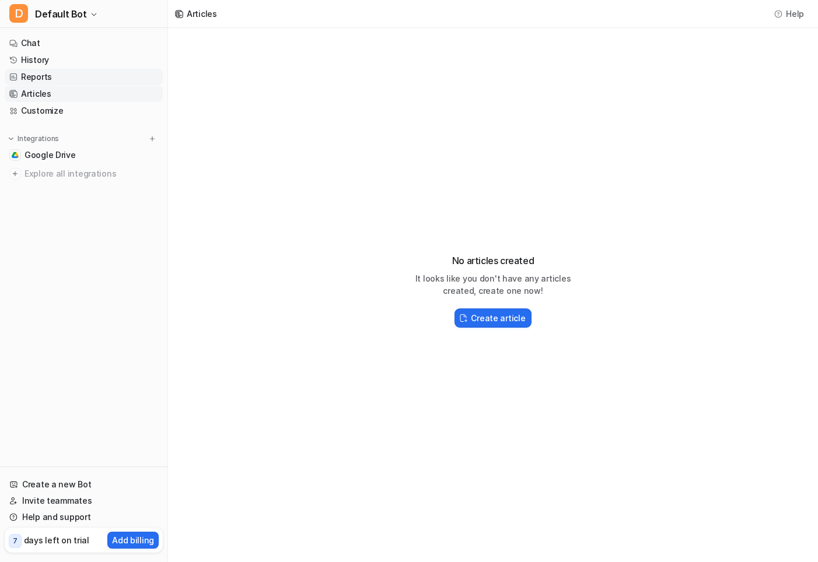
click at [33, 78] on link "Reports" at bounding box center [84, 77] width 158 height 16
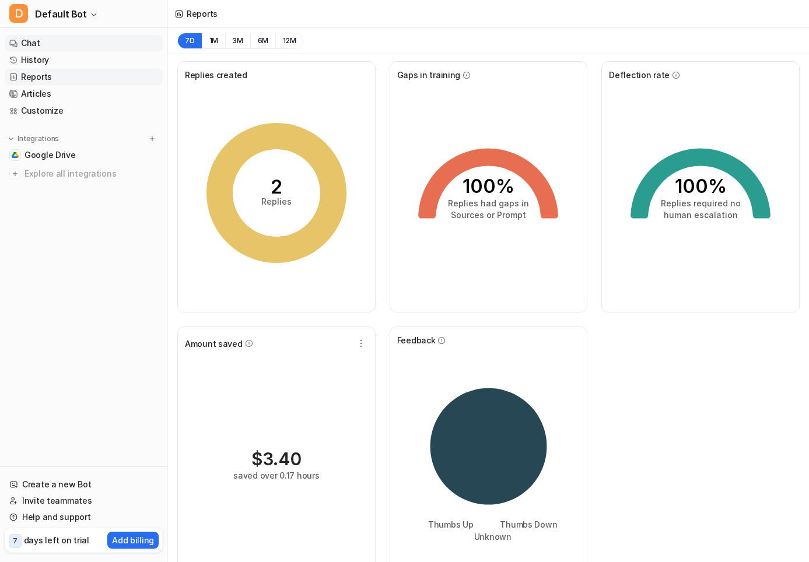
click at [28, 43] on link "Chat" at bounding box center [84, 43] width 158 height 16
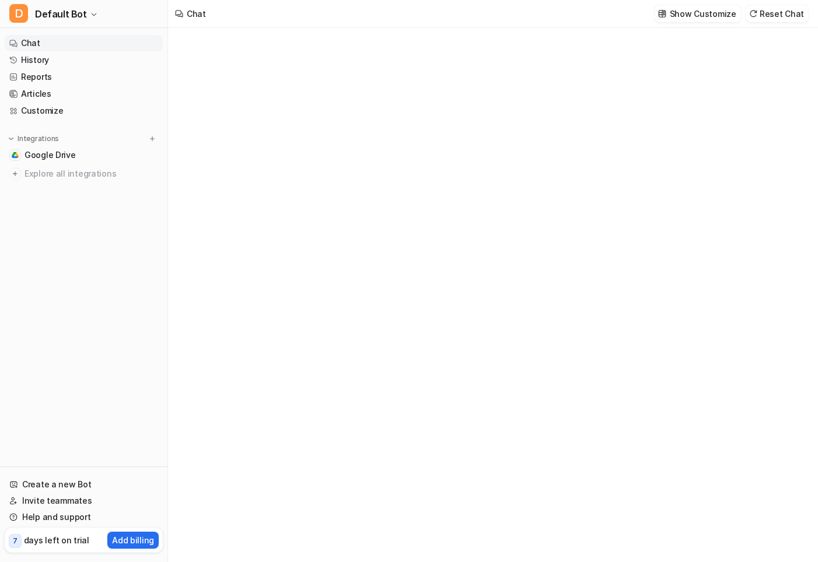
type textarea "**********"
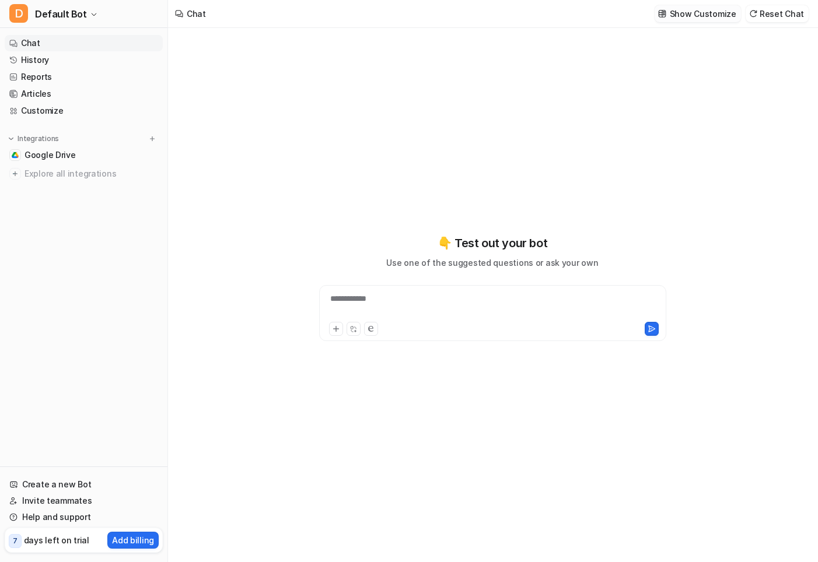
click at [690, 17] on p "Show Customize" at bounding box center [702, 14] width 66 height 12
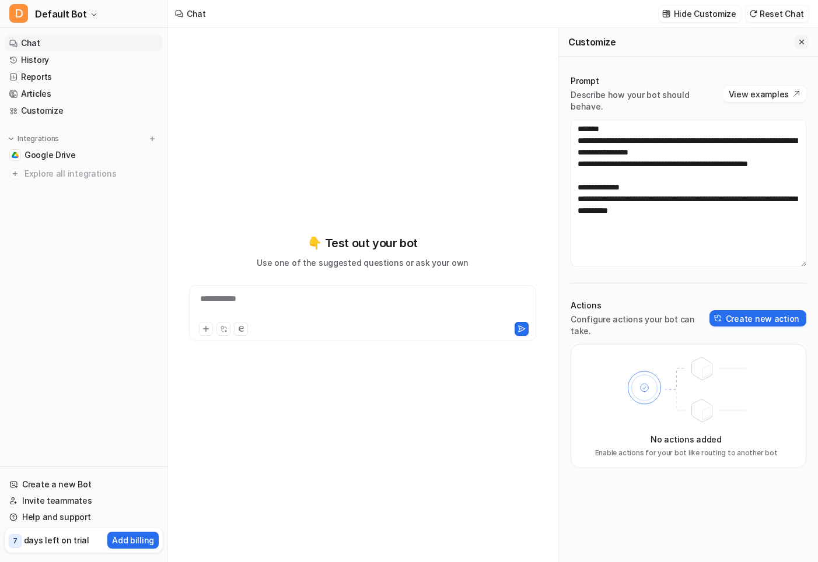
click at [769, 43] on icon "Close flyout" at bounding box center [801, 42] width 8 height 8
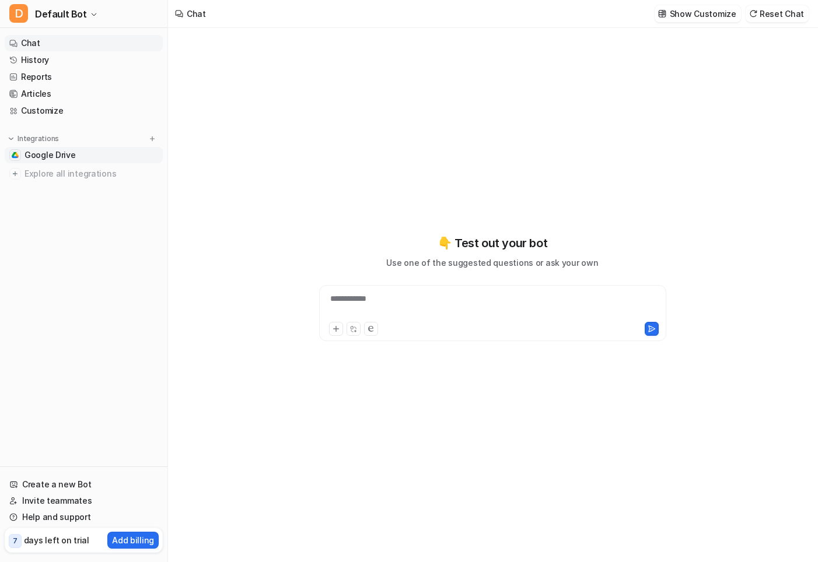
click at [30, 153] on span "Google Drive" at bounding box center [49, 155] width 51 height 12
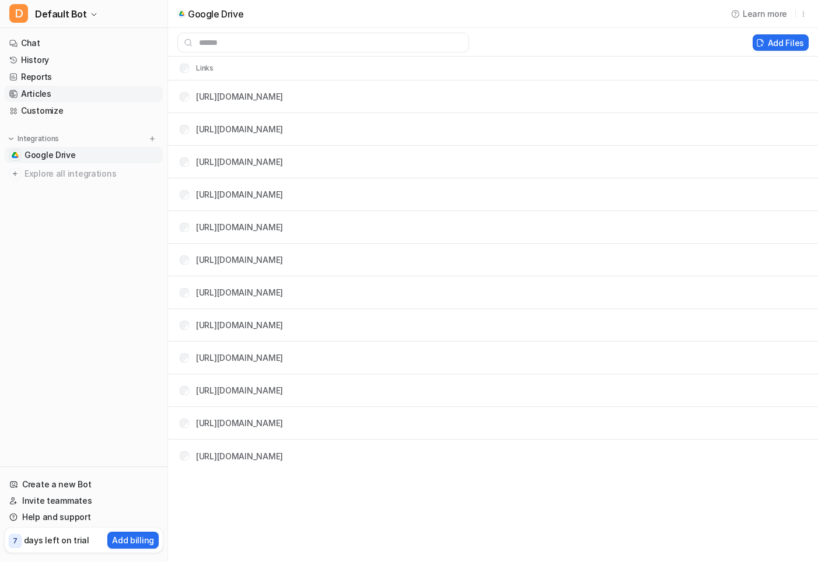
click at [27, 95] on link "Articles" at bounding box center [84, 94] width 158 height 16
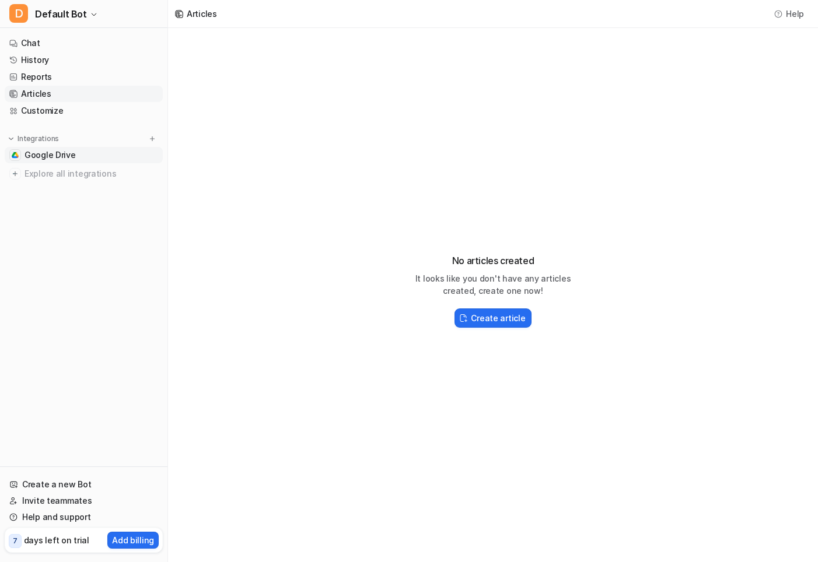
click at [47, 158] on span "Google Drive" at bounding box center [49, 155] width 51 height 12
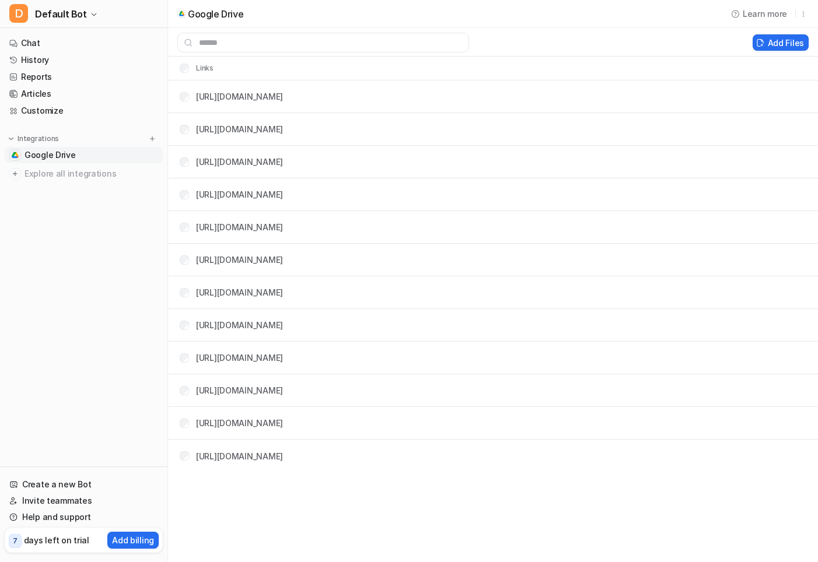
click at [508, 511] on div "Google Drive Learn more Add Files Links [URL][DOMAIN_NAME] [URL][DOMAIN_NAME] […" at bounding box center [409, 281] width 818 height 562
click at [191, 131] on div "[URL][DOMAIN_NAME]" at bounding box center [231, 129] width 103 height 12
click at [190, 131] on div "[URL][DOMAIN_NAME]" at bounding box center [231, 129] width 103 height 12
click at [253, 132] on link "[URL][DOMAIN_NAME]" at bounding box center [239, 129] width 87 height 10
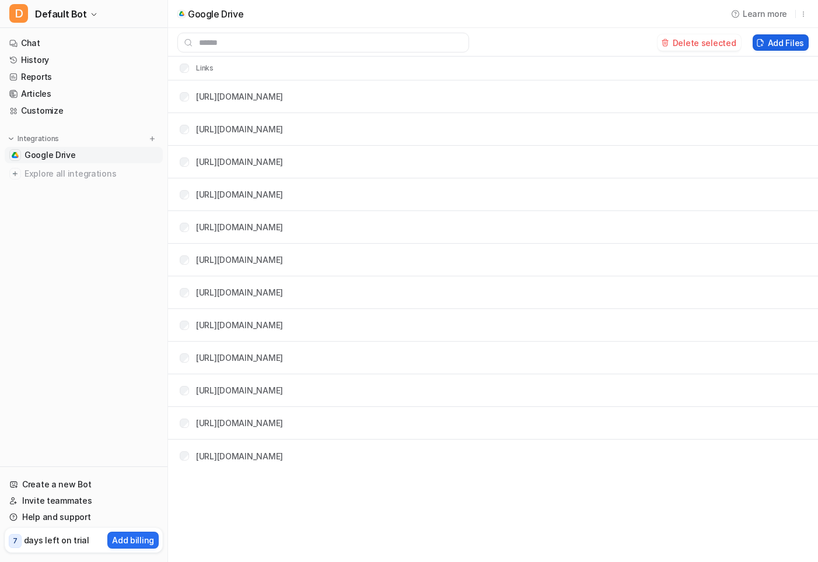
click at [769, 39] on button "Add Files" at bounding box center [780, 42] width 56 height 16
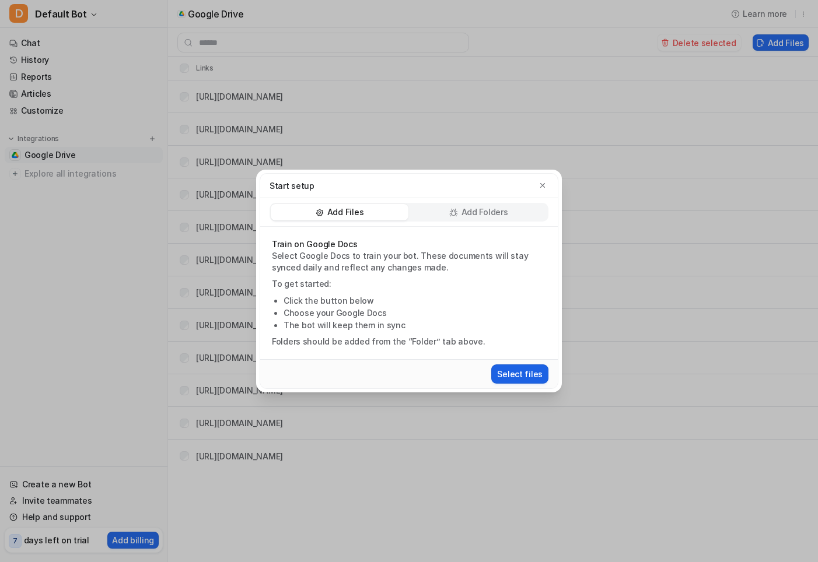
click at [529, 375] on button "Select files" at bounding box center [519, 373] width 57 height 19
click at [543, 185] on icon "button" at bounding box center [542, 185] width 5 height 5
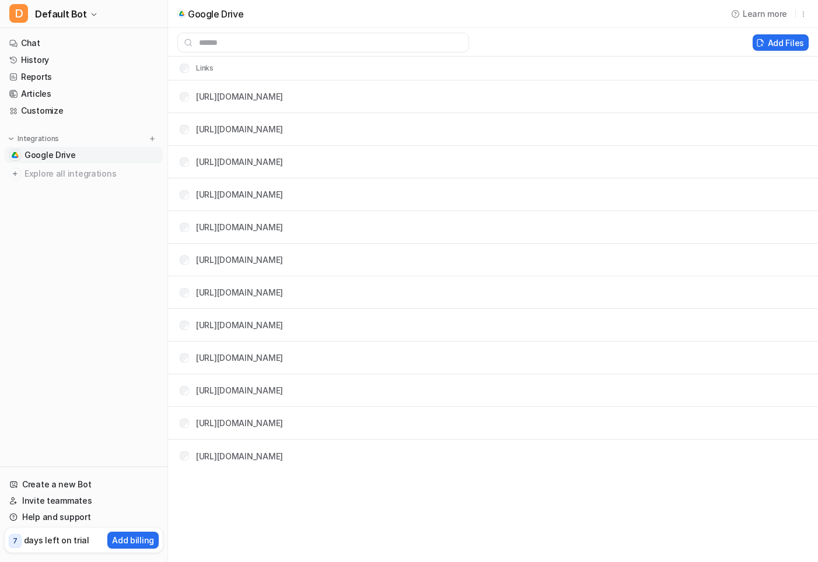
click at [287, 31] on div "Add Files" at bounding box center [493, 42] width 650 height 29
click at [288, 37] on input "text" at bounding box center [323, 43] width 292 height 20
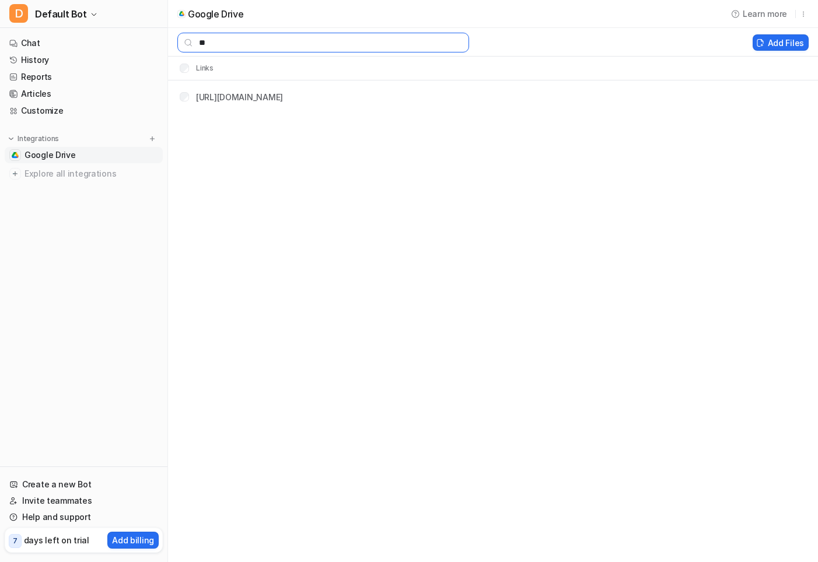
type input "*"
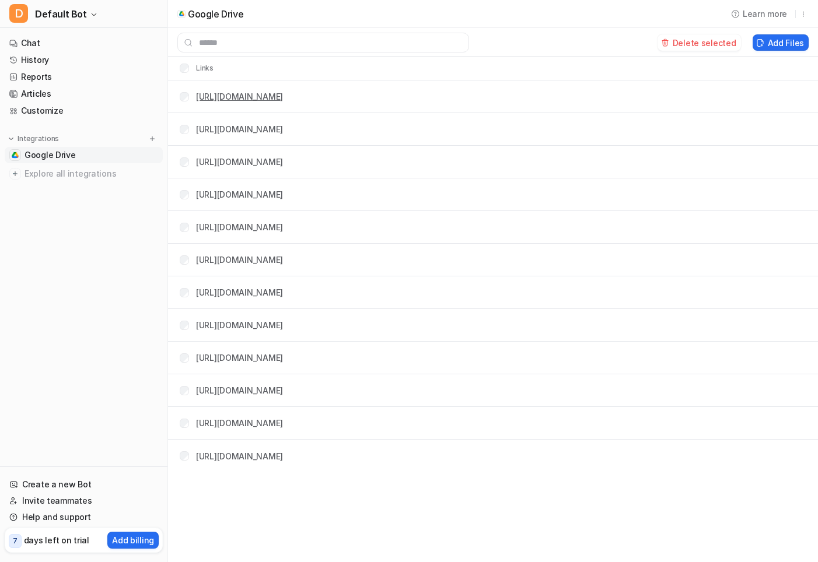
click at [283, 96] on link "[URL][DOMAIN_NAME]" at bounding box center [239, 97] width 87 height 10
click at [764, 13] on span "Learn more" at bounding box center [764, 14] width 44 height 12
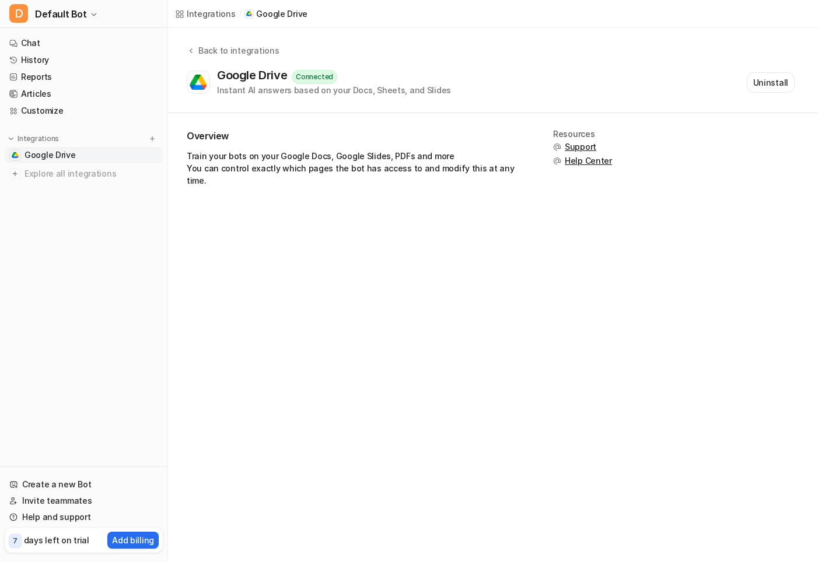
click at [51, 155] on span "Google Drive" at bounding box center [49, 155] width 51 height 12
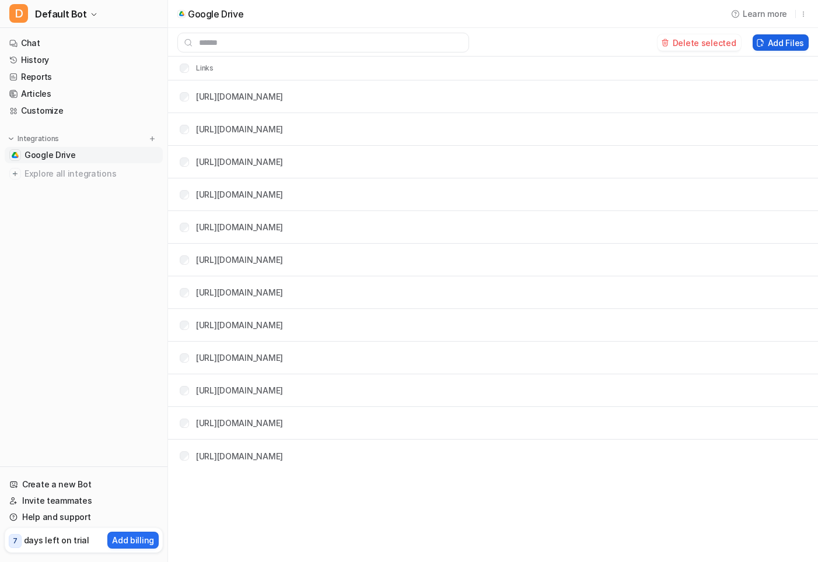
click at [769, 42] on button "Add Files" at bounding box center [780, 42] width 56 height 16
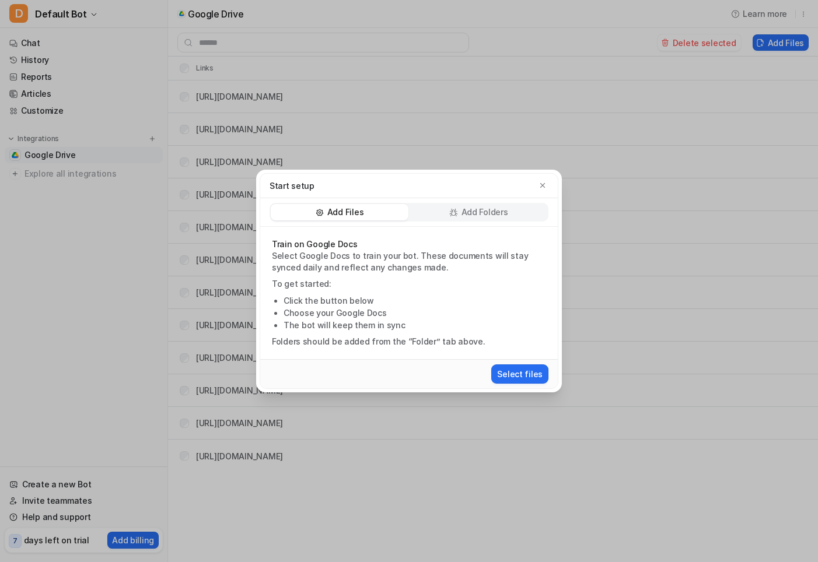
click at [482, 215] on p "Add Folders" at bounding box center [484, 212] width 47 height 12
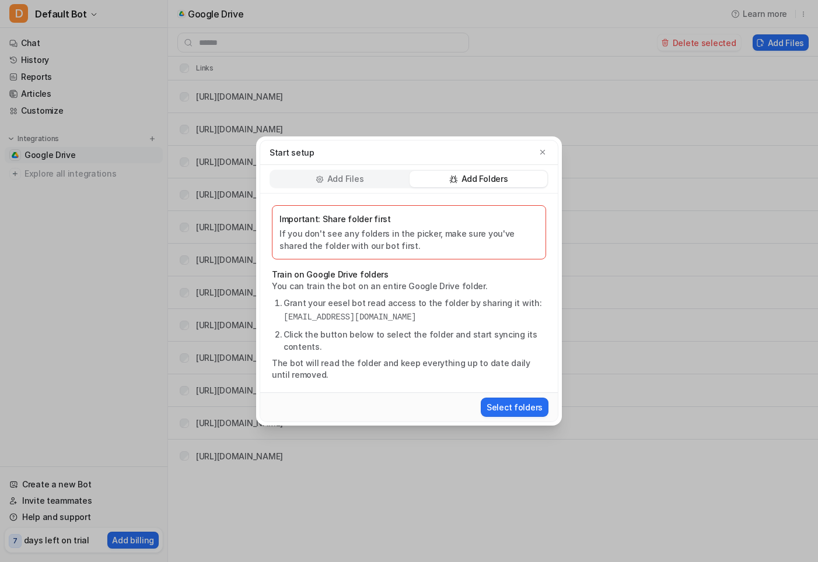
click at [400, 311] on li "Grant your eesel bot read access to the folder by sharing it with: [EMAIL_ADDRE…" at bounding box center [414, 310] width 262 height 27
click at [461, 319] on pre "[EMAIL_ADDRESS][DOMAIN_NAME]" at bounding box center [414, 317] width 262 height 12
click at [472, 182] on p "Add Folders" at bounding box center [484, 179] width 47 height 12
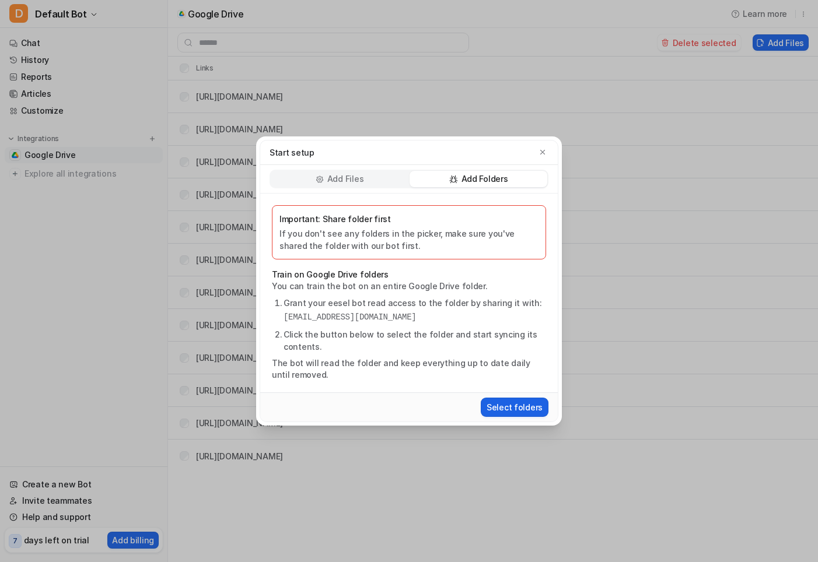
click at [518, 408] on button "Select folders" at bounding box center [514, 407] width 68 height 19
click at [542, 153] on icon "button" at bounding box center [542, 152] width 8 height 8
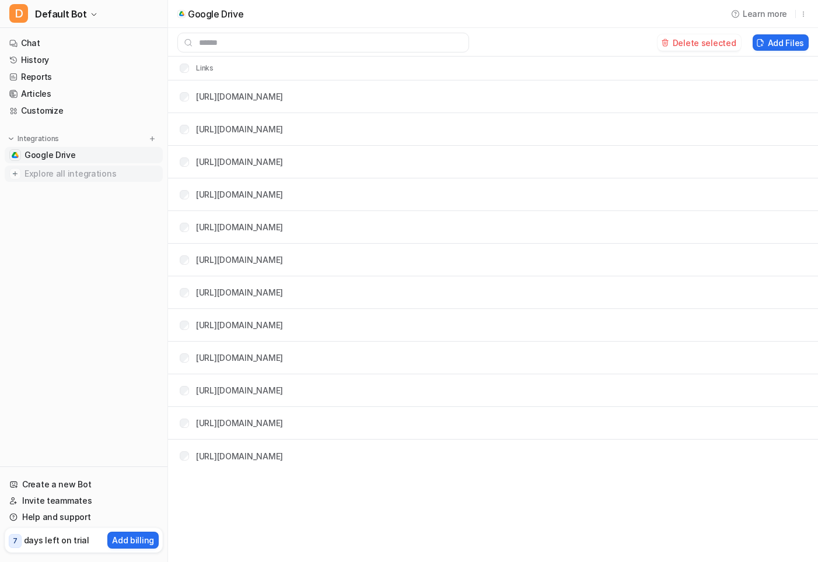
click at [85, 177] on span "Explore all integrations" at bounding box center [91, 173] width 134 height 19
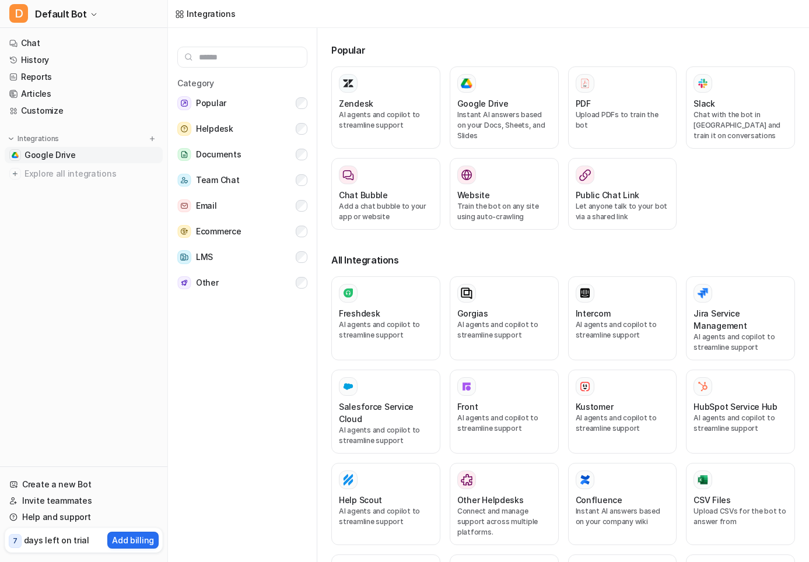
click at [52, 155] on span "Google Drive" at bounding box center [49, 155] width 51 height 12
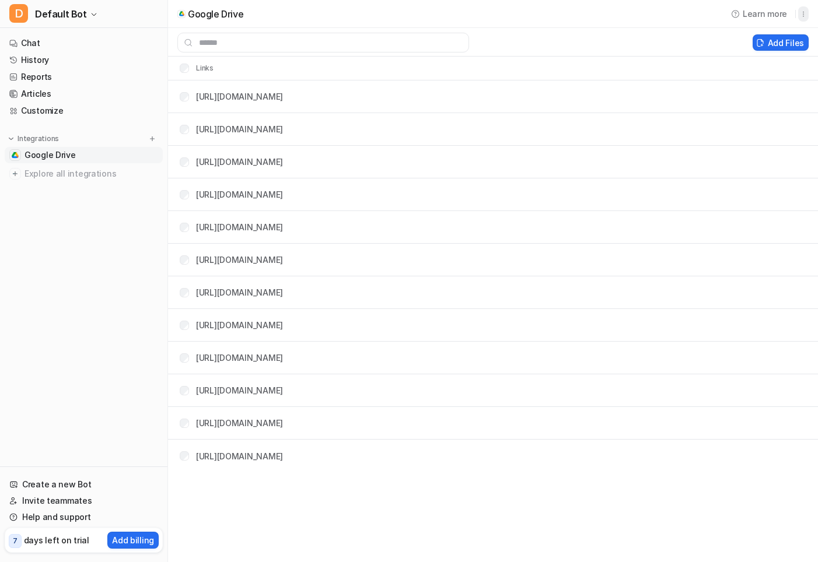
click at [769, 18] on button "button" at bounding box center [803, 13] width 10 height 15
click at [751, 12] on span "Learn more" at bounding box center [764, 14] width 44 height 12
click at [753, 14] on span "Learn more" at bounding box center [764, 14] width 44 height 12
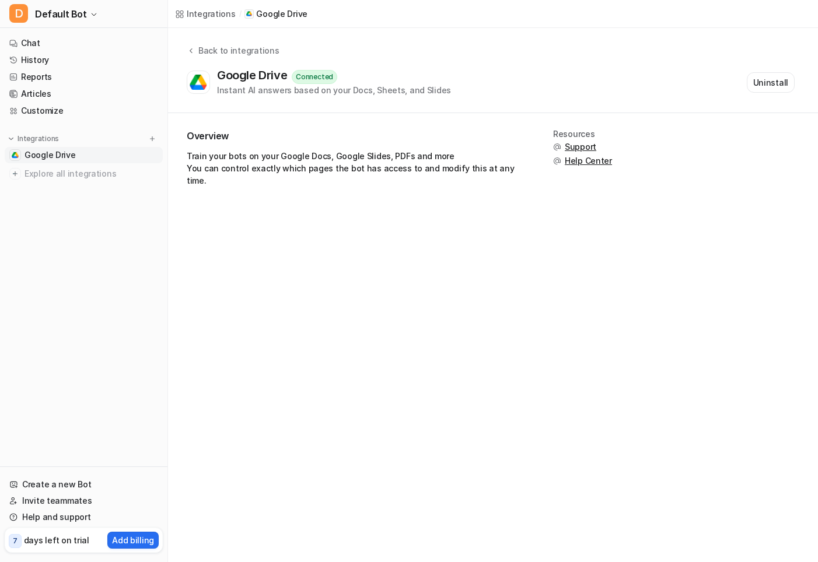
click at [588, 164] on span "Help Center" at bounding box center [587, 161] width 47 height 12
click at [76, 15] on span "Default Bot" at bounding box center [61, 14] width 52 height 16
click at [44, 117] on link "Sign out" at bounding box center [93, 112] width 161 height 19
